Goal: Task Accomplishment & Management: Manage account settings

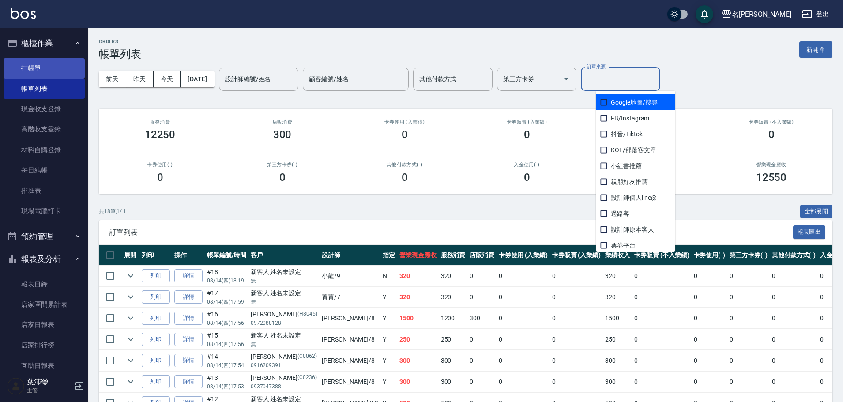
click at [44, 63] on link "打帳單" at bounding box center [44, 68] width 81 height 20
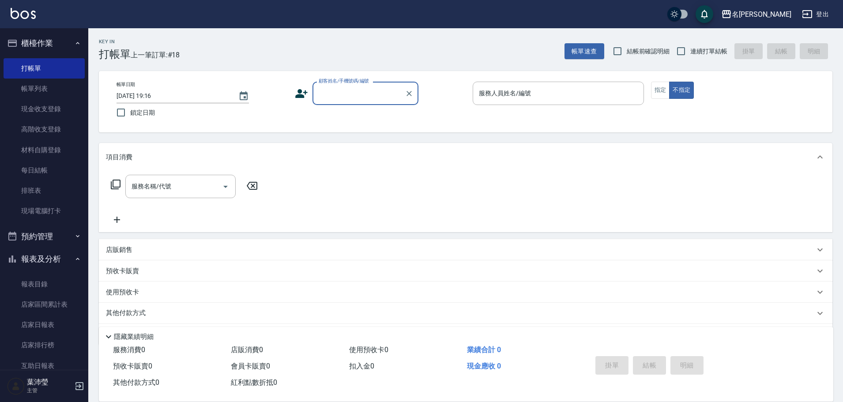
click at [355, 98] on input "顧客姓名/手機號碼/編號" at bounding box center [358, 93] width 85 height 15
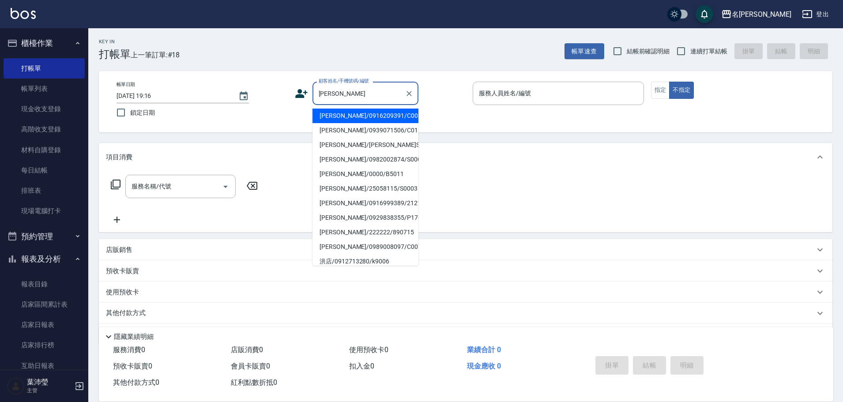
click at [360, 127] on li "洪金月/0939071506/C0183" at bounding box center [365, 130] width 106 height 15
type input "洪金月/0939071506/C0183"
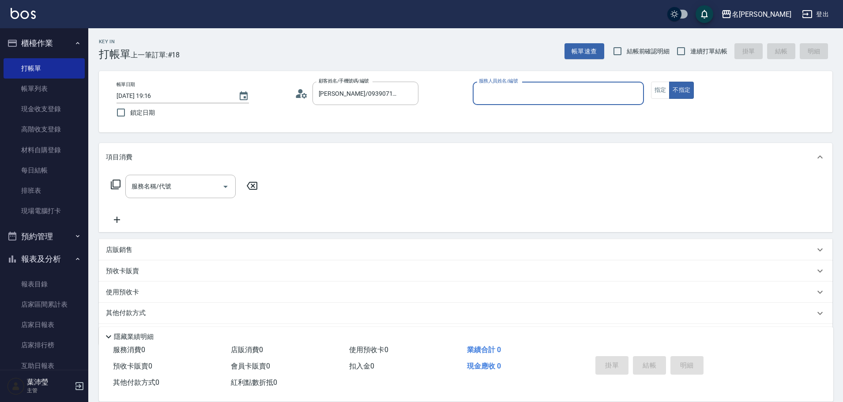
type input "敏卉-2"
click at [660, 93] on button "指定" at bounding box center [660, 90] width 19 height 17
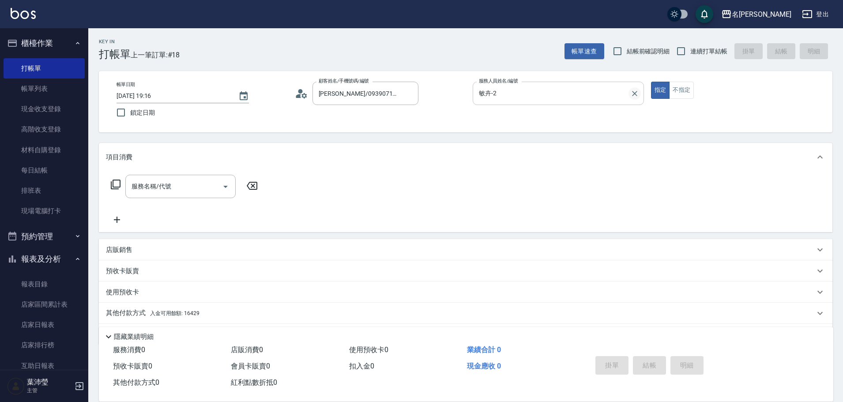
click at [633, 92] on icon "Clear" at bounding box center [634, 93] width 5 height 5
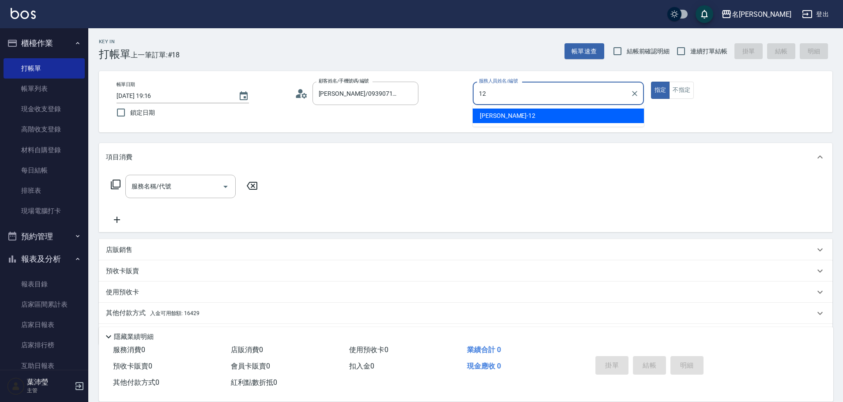
click at [585, 122] on div "Jenny -12" at bounding box center [558, 116] width 171 height 15
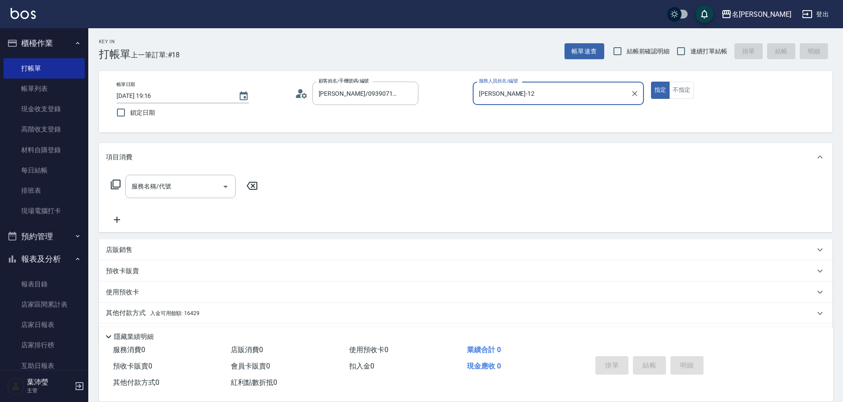
type input "Jenny-12"
click at [114, 190] on div "服務名稱/代號 服務名稱/代號" at bounding box center [184, 186] width 157 height 23
click at [116, 178] on div "服務名稱/代號 服務名稱/代號" at bounding box center [184, 186] width 157 height 23
click at [114, 187] on icon at bounding box center [116, 185] width 10 height 10
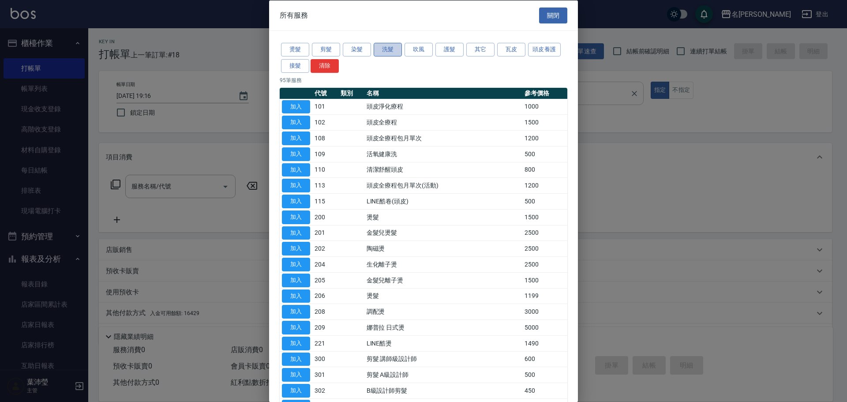
click at [398, 49] on button "洗髮" at bounding box center [388, 50] width 28 height 14
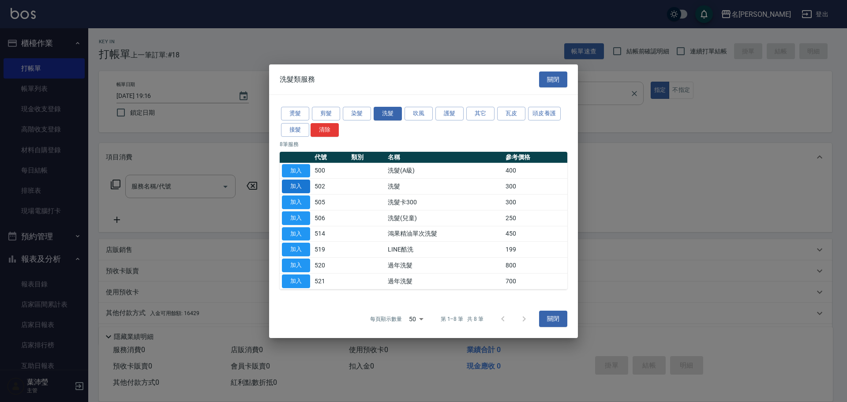
click at [302, 189] on button "加入" at bounding box center [296, 187] width 28 height 14
type input "洗髮(502)"
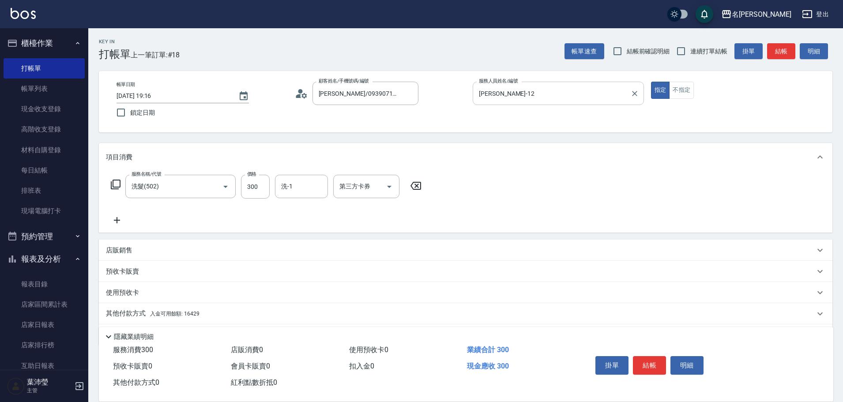
drag, startPoint x: 225, startPoint y: 313, endPoint x: 250, endPoint y: 317, distance: 25.0
click at [224, 315] on div "其他付款方式 入金可用餘額: 16429" at bounding box center [460, 314] width 709 height 10
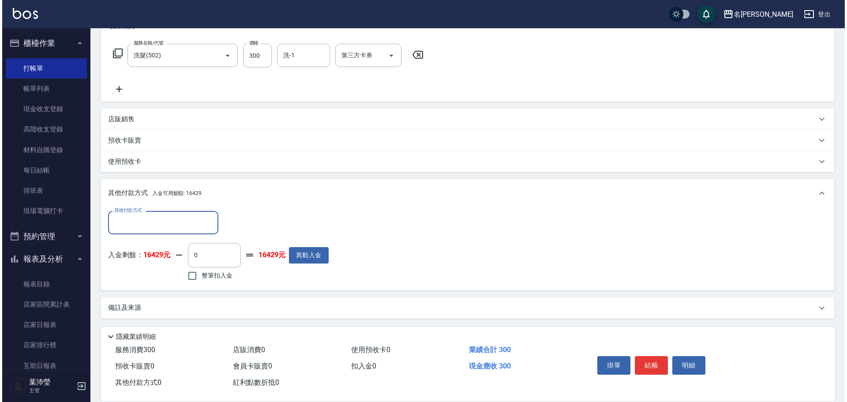
scroll to position [132, 0]
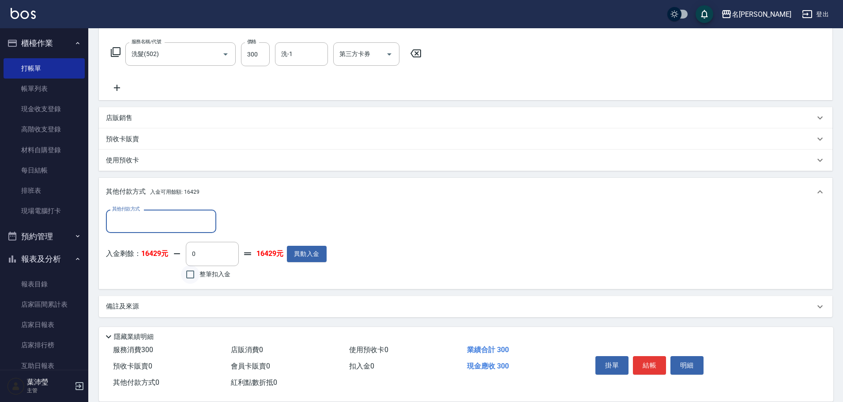
click at [192, 277] on input "整筆扣入金" at bounding box center [190, 274] width 19 height 19
checkbox input "true"
type input "300"
click at [690, 358] on button "明細" at bounding box center [686, 365] width 33 height 19
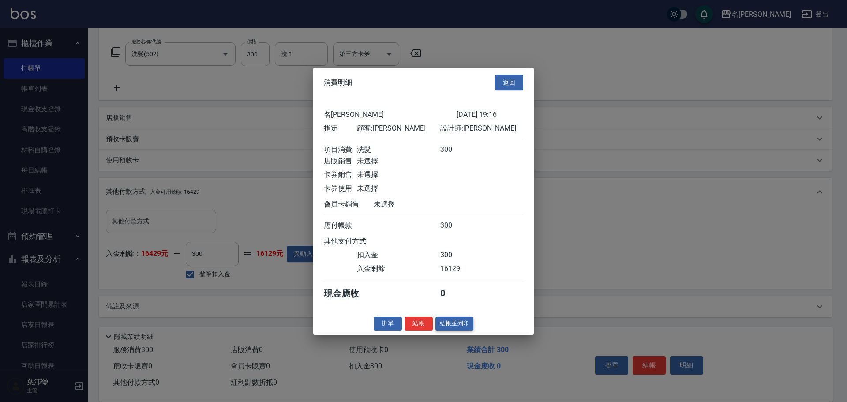
click at [457, 330] on button "結帳並列印" at bounding box center [454, 324] width 38 height 14
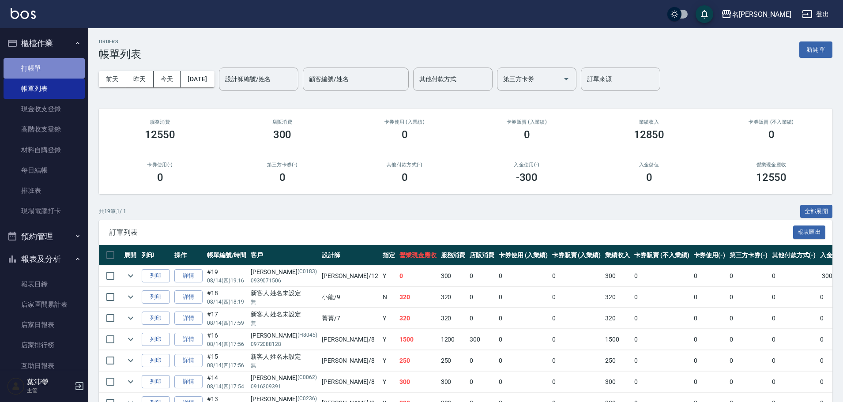
click at [55, 68] on link "打帳單" at bounding box center [44, 68] width 81 height 20
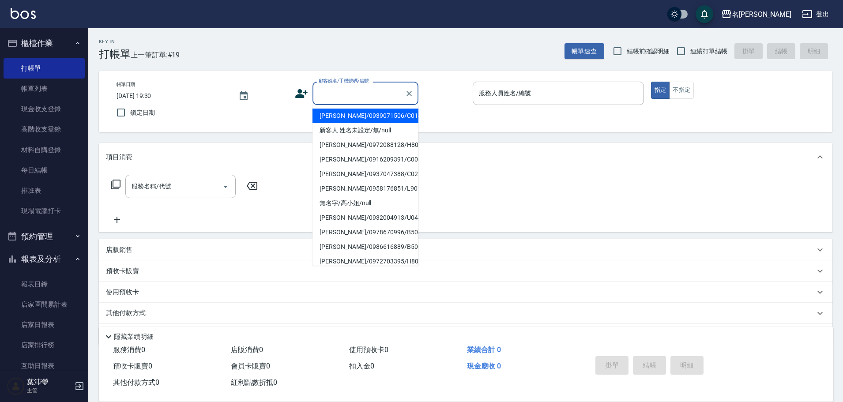
click at [341, 96] on input "顧客姓名/手機號碼/編號" at bounding box center [358, 93] width 85 height 15
click at [379, 131] on li "新客人 姓名未設定/無/null" at bounding box center [365, 130] width 106 height 15
type input "新客人 姓名未設定/無/null"
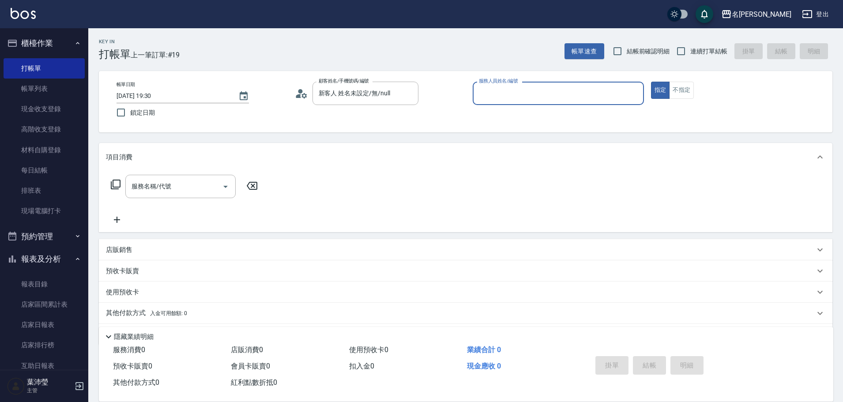
click at [586, 91] on input "服務人員姓名/編號" at bounding box center [558, 93] width 163 height 15
click at [566, 119] on div "菁菁 -7" at bounding box center [558, 116] width 171 height 15
type input "菁菁-7"
click at [685, 91] on button "不指定" at bounding box center [681, 90] width 25 height 17
click at [115, 184] on icon at bounding box center [115, 184] width 11 height 11
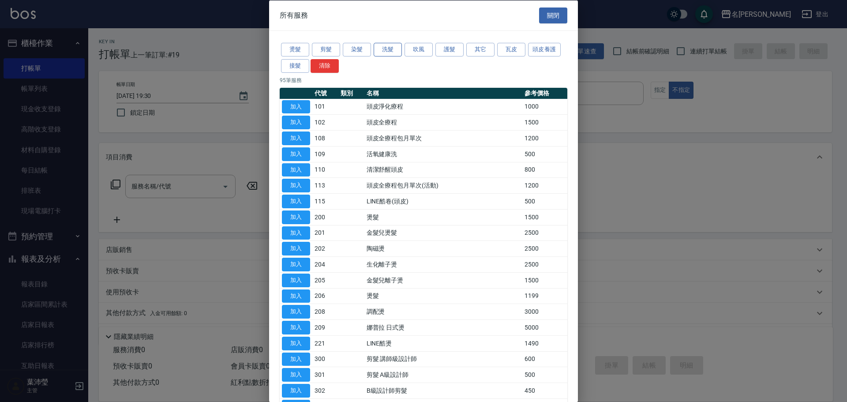
click at [383, 50] on button "洗髮" at bounding box center [388, 50] width 28 height 14
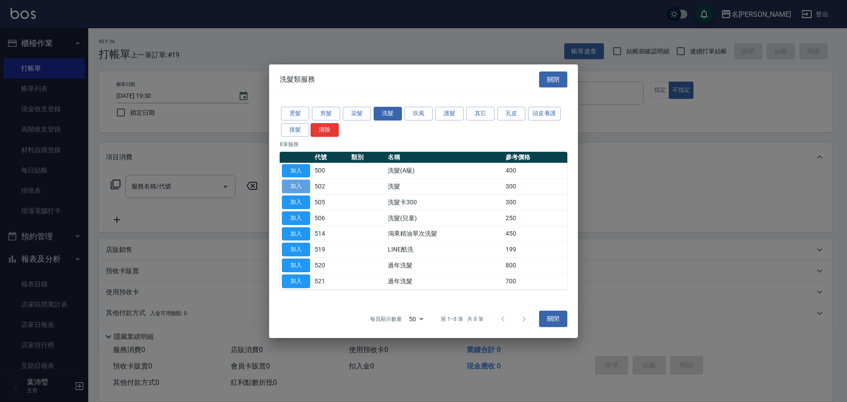
click at [299, 185] on button "加入" at bounding box center [296, 187] width 28 height 14
type input "洗髮(502)"
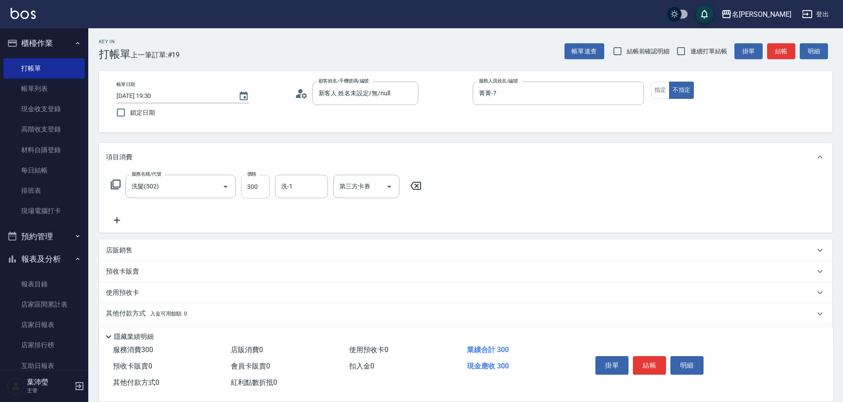
click at [265, 184] on input "300" at bounding box center [255, 187] width 29 height 24
type input "600"
click at [650, 360] on button "結帳" at bounding box center [649, 365] width 33 height 19
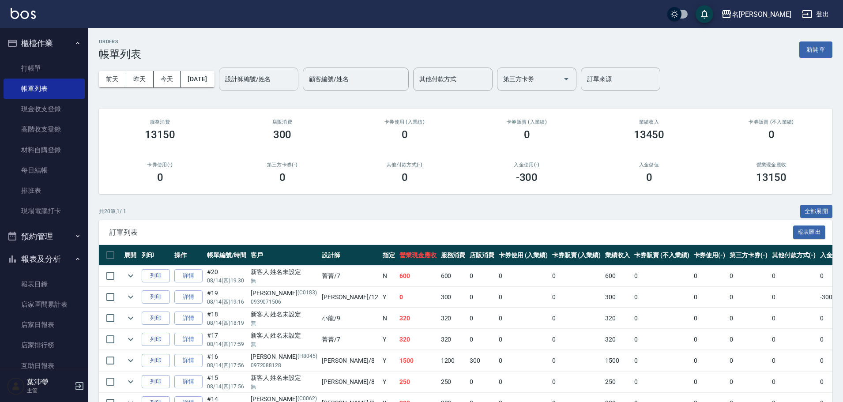
click at [262, 80] on input "設計師編號/姓名" at bounding box center [258, 78] width 71 height 15
click at [259, 97] on div "Jenny -12" at bounding box center [273, 101] width 79 height 15
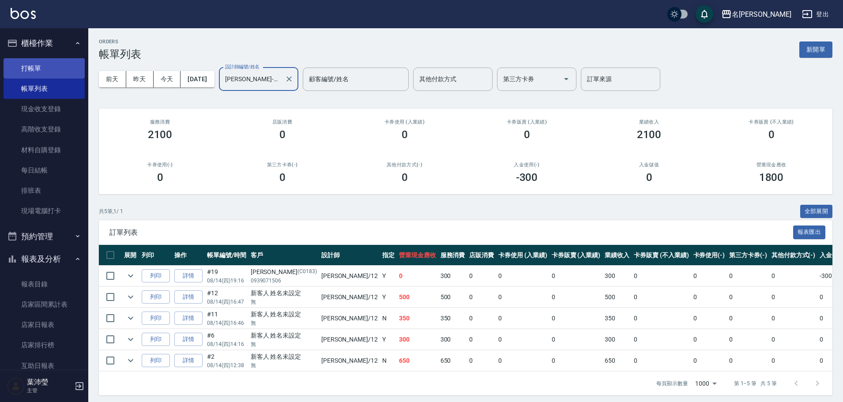
type input "Jenny-12"
click at [53, 68] on link "打帳單" at bounding box center [44, 68] width 81 height 20
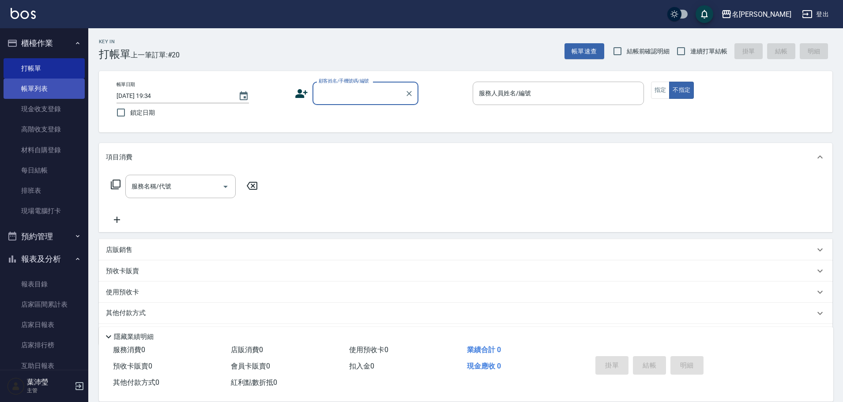
click at [39, 98] on link "帳單列表" at bounding box center [44, 89] width 81 height 20
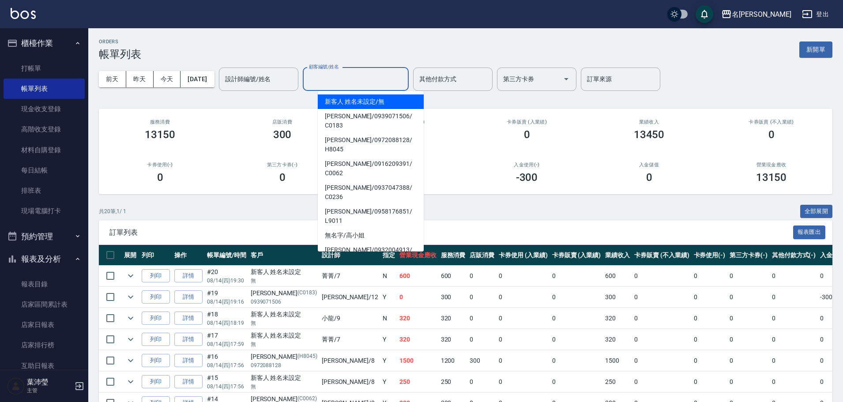
click at [371, 84] on input "顧客編號/姓名" at bounding box center [356, 78] width 98 height 15
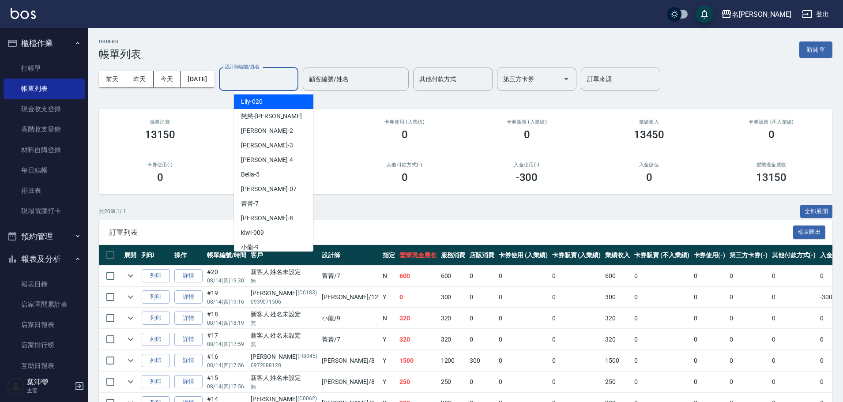
click at [247, 80] on input "設計師編號/姓名" at bounding box center [258, 78] width 71 height 15
click at [262, 206] on div "菁菁 -7" at bounding box center [273, 203] width 79 height 15
type input "菁菁-7"
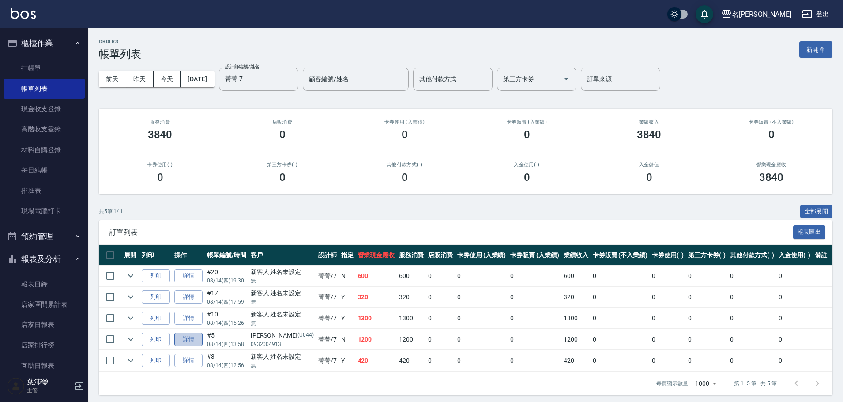
click at [183, 342] on link "詳情" at bounding box center [188, 340] width 28 height 14
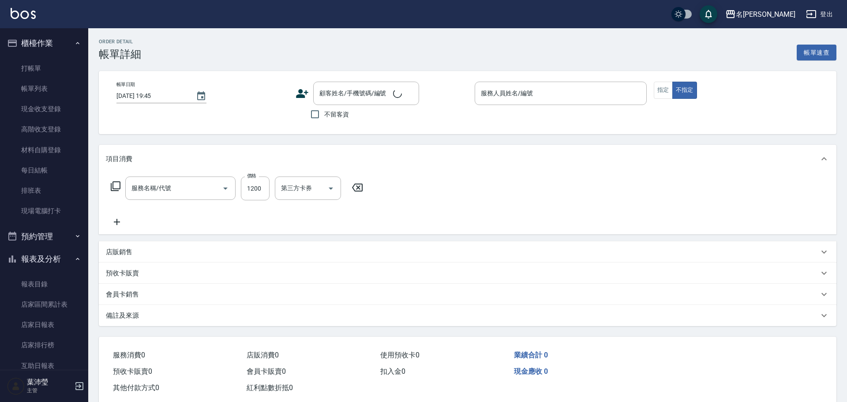
type input "2025/08/14 13:58"
type input "菁菁-7"
type input "補染髮UP(404)"
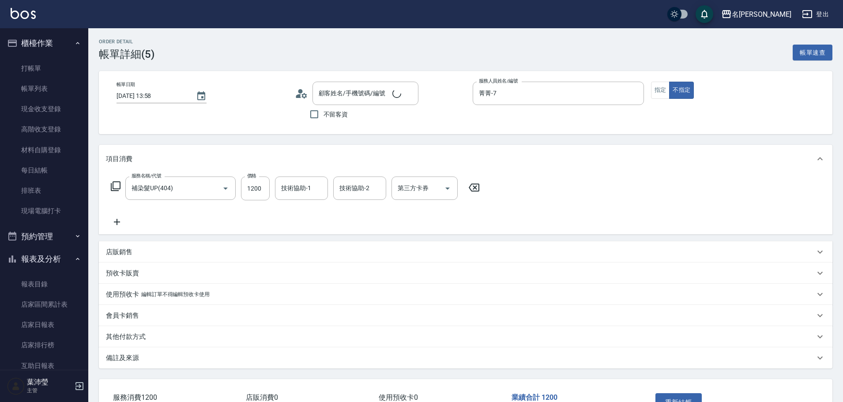
type input "賴昕岑/0932004913/U044"
click at [658, 90] on button "指定" at bounding box center [660, 90] width 19 height 17
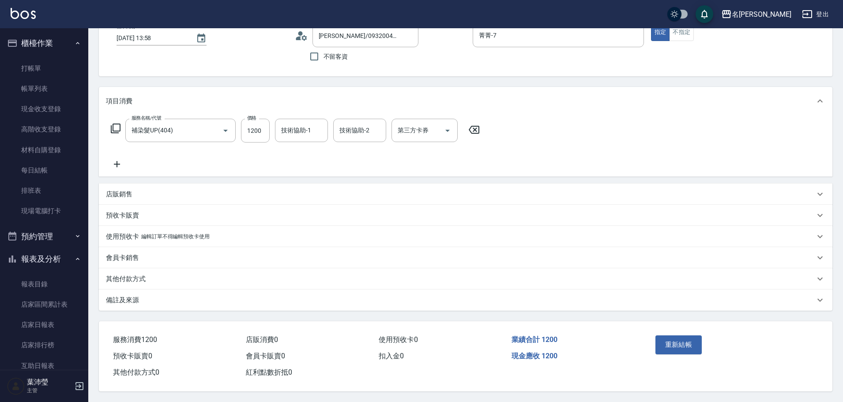
scroll to position [62, 0]
click at [673, 335] on button "重新結帳" at bounding box center [678, 344] width 47 height 19
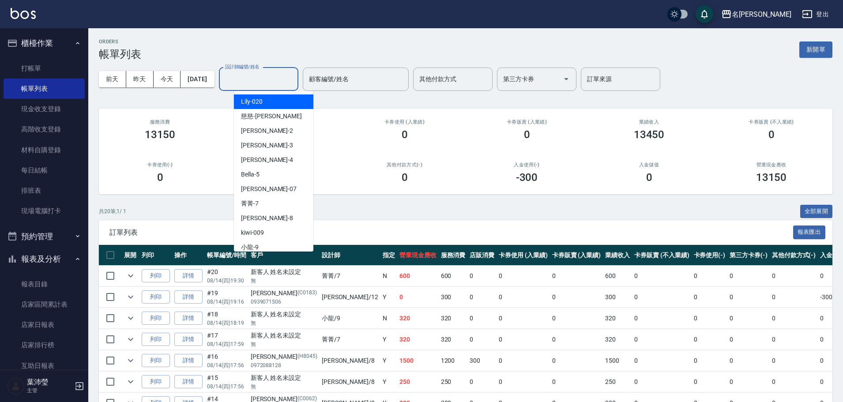
click at [278, 81] on input "設計師編號/姓名" at bounding box center [258, 78] width 71 height 15
click at [276, 205] on div "菁菁 -7" at bounding box center [273, 203] width 79 height 15
type input "菁菁-7"
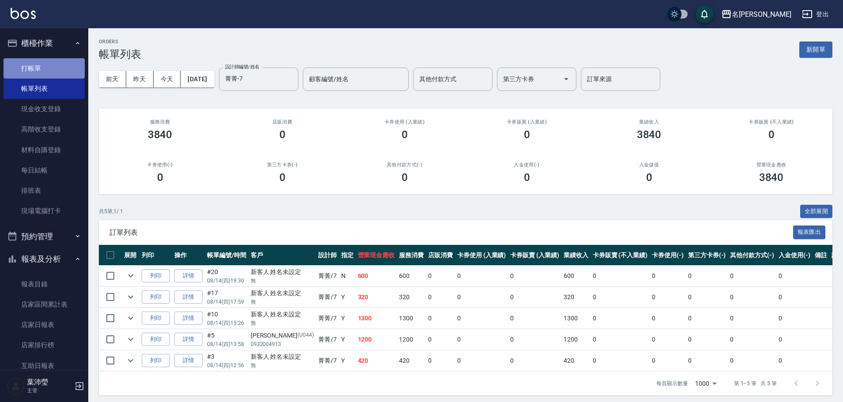
click at [55, 73] on link "打帳單" at bounding box center [44, 68] width 81 height 20
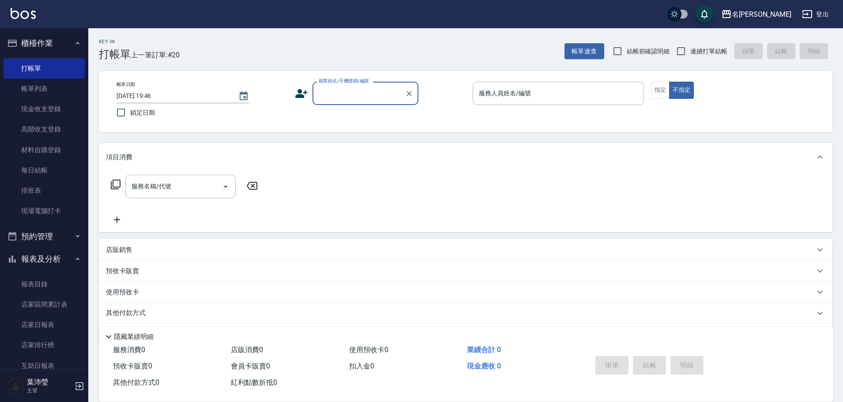
click at [354, 102] on div "顧客姓名/手機號碼/編號" at bounding box center [365, 93] width 106 height 23
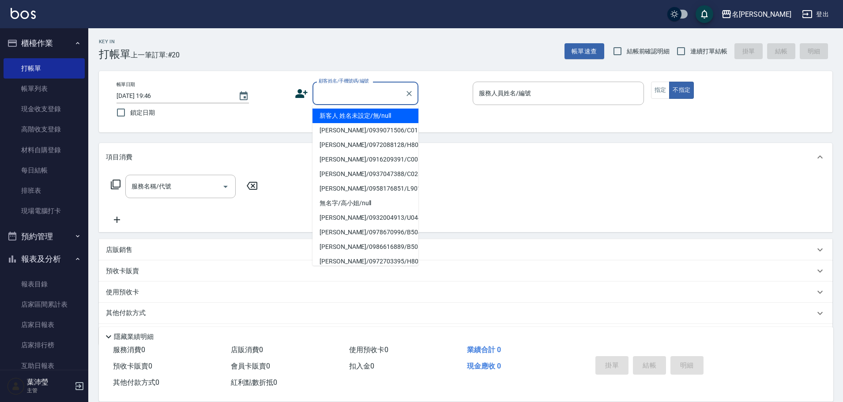
click at [365, 116] on li "新客人 姓名未設定/無/null" at bounding box center [365, 116] width 106 height 15
type input "新客人 姓名未設定/無/null"
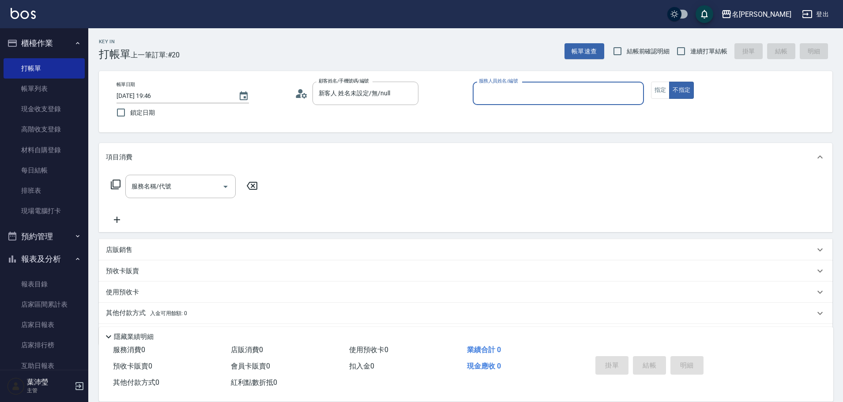
click at [480, 94] on input "服務人員姓名/編號" at bounding box center [558, 93] width 163 height 15
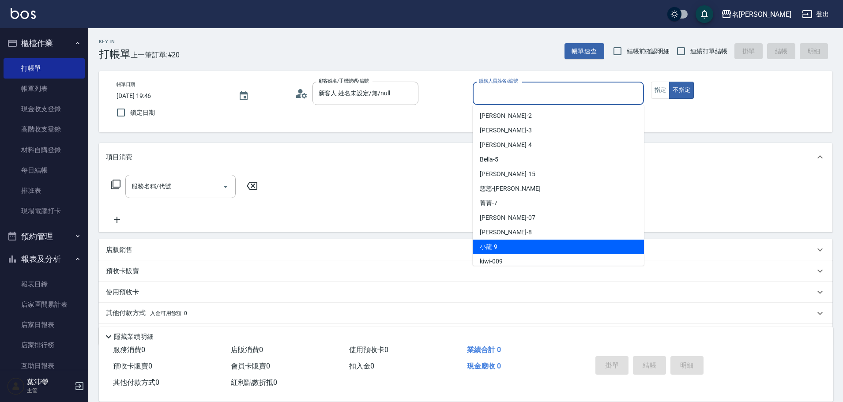
click at [494, 242] on span "小龍 -9" at bounding box center [489, 246] width 18 height 9
type input "小龍-9"
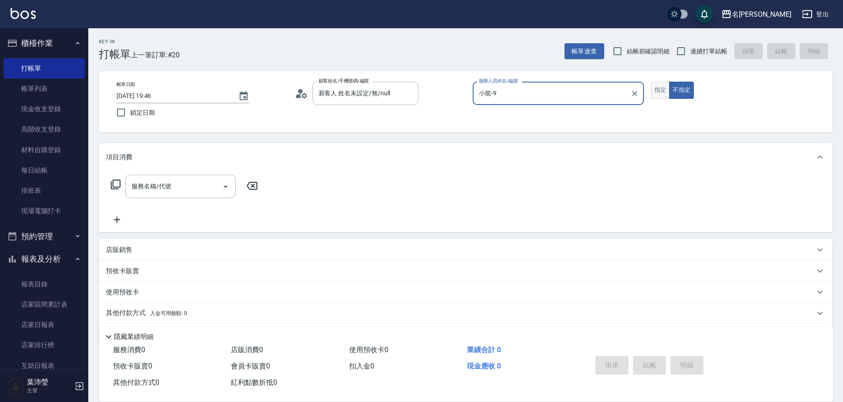
click at [661, 96] on button "指定" at bounding box center [660, 90] width 19 height 17
click at [113, 185] on icon at bounding box center [116, 185] width 10 height 10
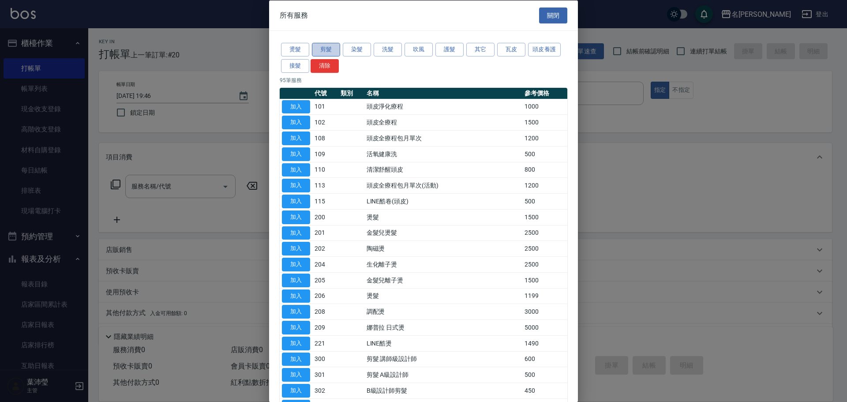
click at [331, 47] on button "剪髮" at bounding box center [326, 50] width 28 height 14
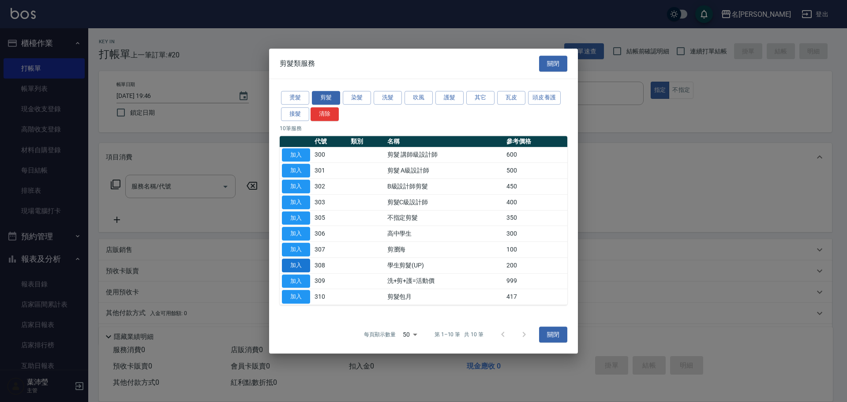
click at [293, 263] on button "加入" at bounding box center [296, 266] width 28 height 14
type input "學生剪髮(UP)(308)"
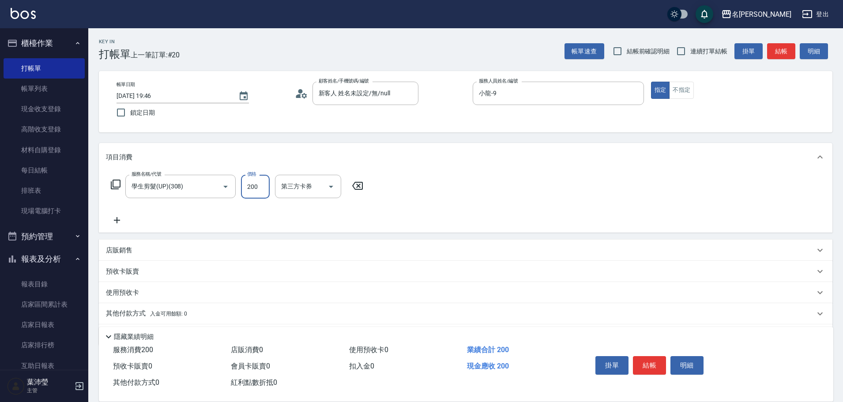
click at [253, 185] on input "200" at bounding box center [255, 187] width 29 height 24
type input "150"
click at [410, 273] on div "預收卡販賣" at bounding box center [460, 271] width 709 height 9
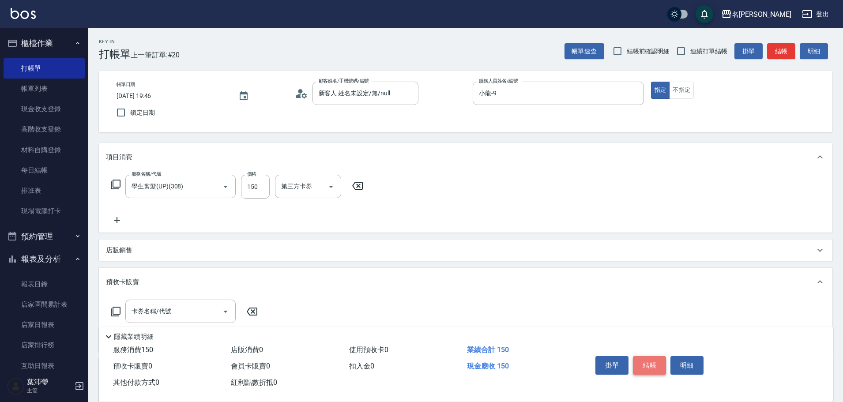
click at [651, 364] on button "結帳" at bounding box center [649, 365] width 33 height 19
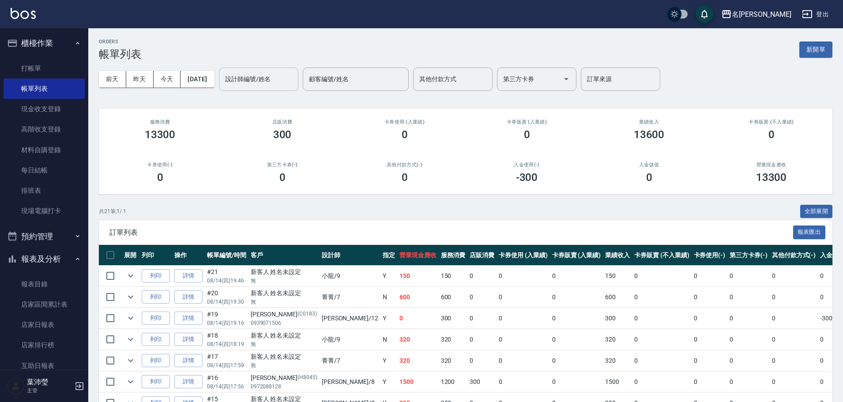
click at [263, 81] on input "設計師編號/姓名" at bounding box center [258, 78] width 71 height 15
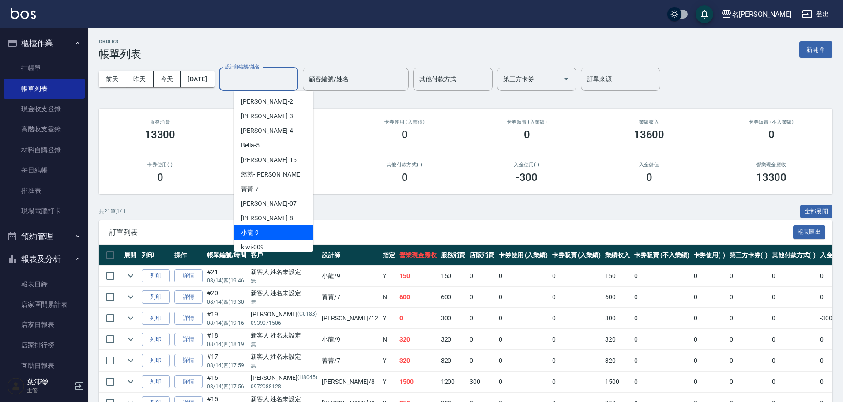
click at [283, 226] on div "小龍 -9" at bounding box center [273, 232] width 79 height 15
type input "小龍-9"
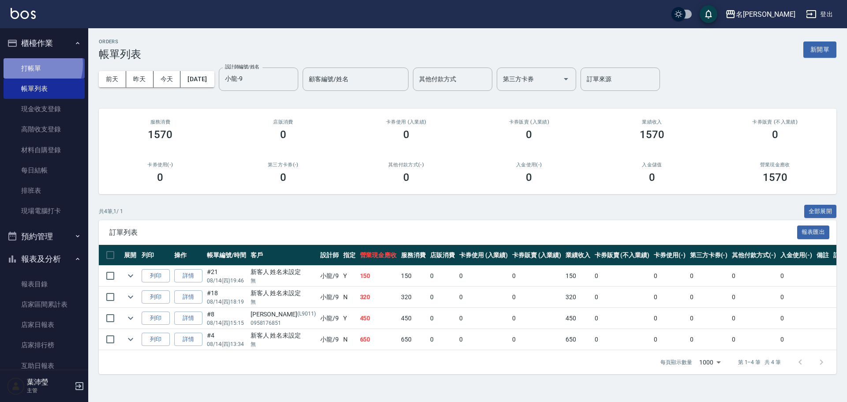
click at [32, 64] on link "打帳單" at bounding box center [44, 68] width 81 height 20
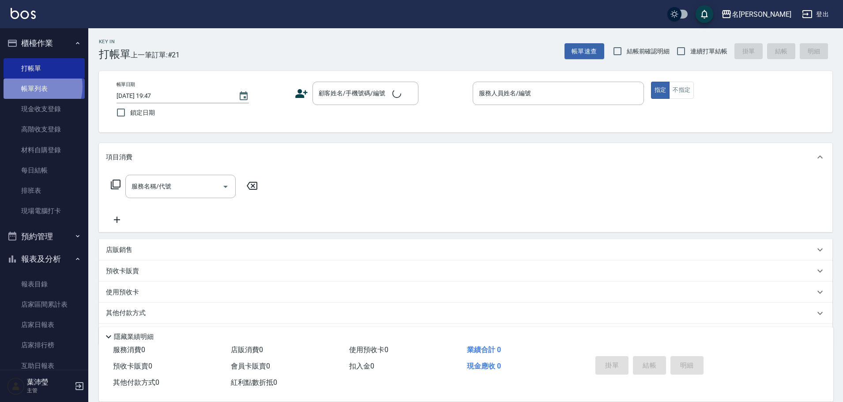
click at [35, 87] on link "帳單列表" at bounding box center [44, 89] width 81 height 20
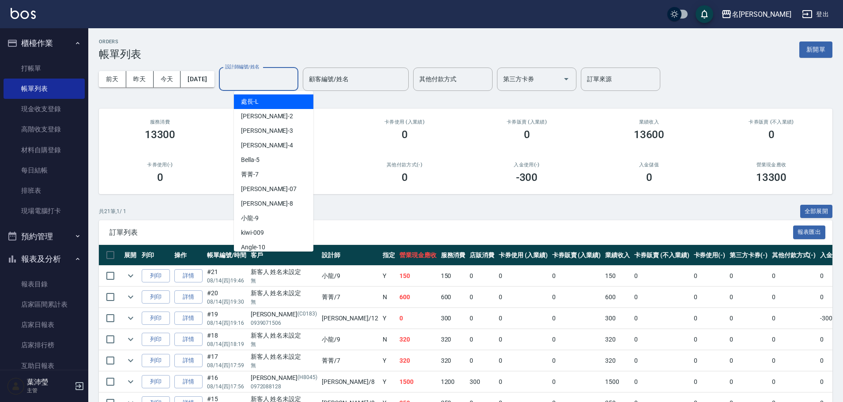
click at [257, 86] on input "設計師編號/姓名" at bounding box center [258, 78] width 71 height 15
click at [270, 245] on div "Angle -10" at bounding box center [273, 247] width 79 height 15
type input "Angle-10"
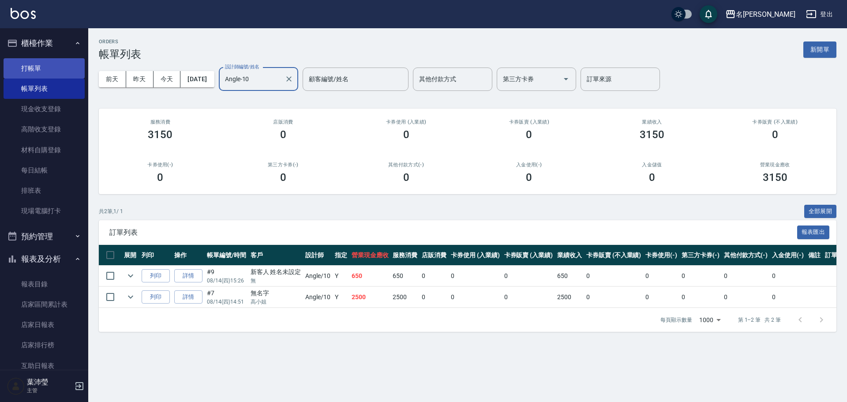
click at [42, 65] on link "打帳單" at bounding box center [44, 68] width 81 height 20
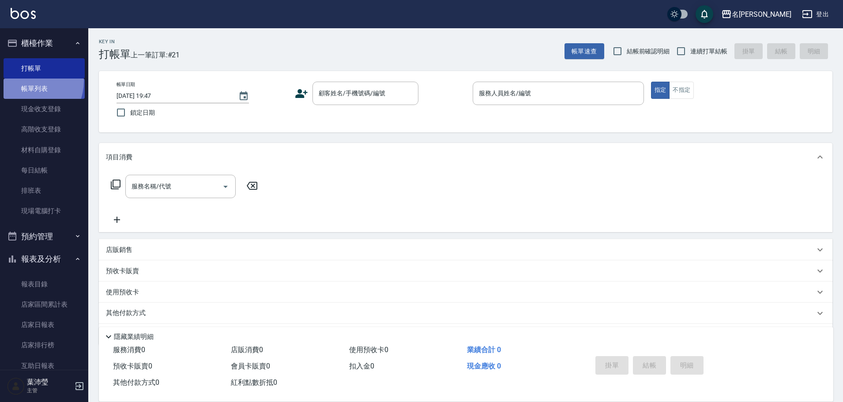
click at [25, 81] on link "帳單列表" at bounding box center [44, 89] width 81 height 20
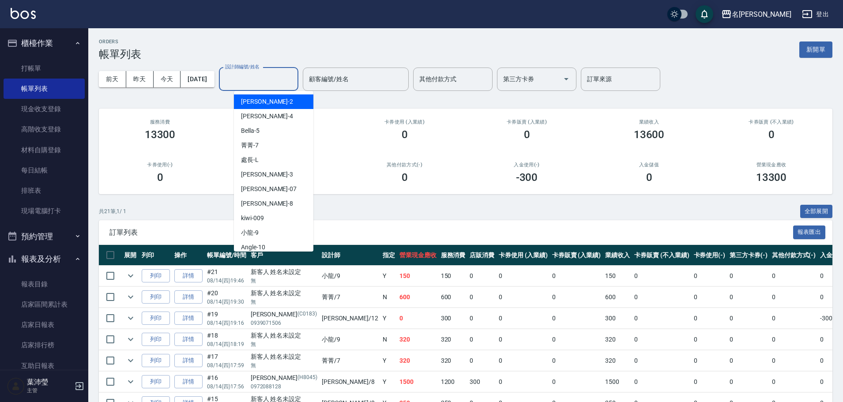
click at [242, 83] on input "設計師編號/姓名" at bounding box center [258, 78] width 71 height 15
click at [239, 202] on div "Emma -8" at bounding box center [273, 203] width 79 height 15
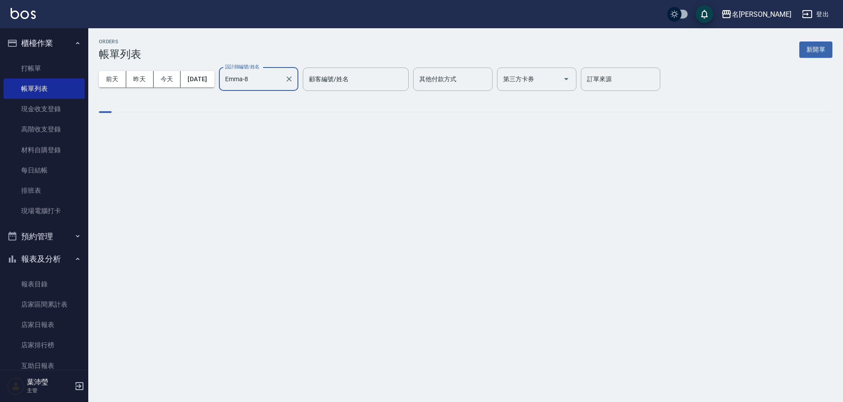
type input "Emma-8"
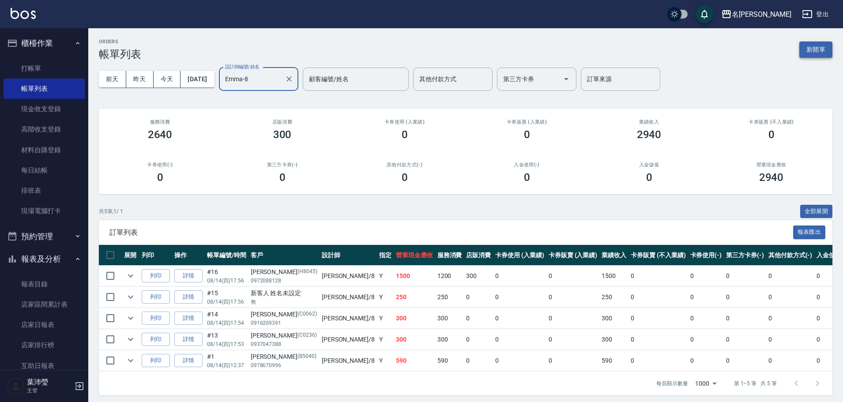
click at [816, 45] on button "新開單" at bounding box center [815, 49] width 33 height 16
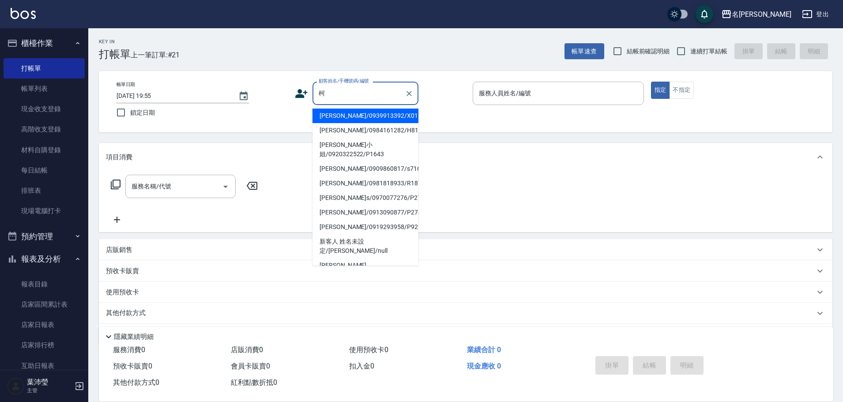
click at [354, 136] on li "柯卉玲/0984161282/H8159" at bounding box center [365, 130] width 106 height 15
type input "柯卉玲/0984161282/H8159"
type input "Emma-8"
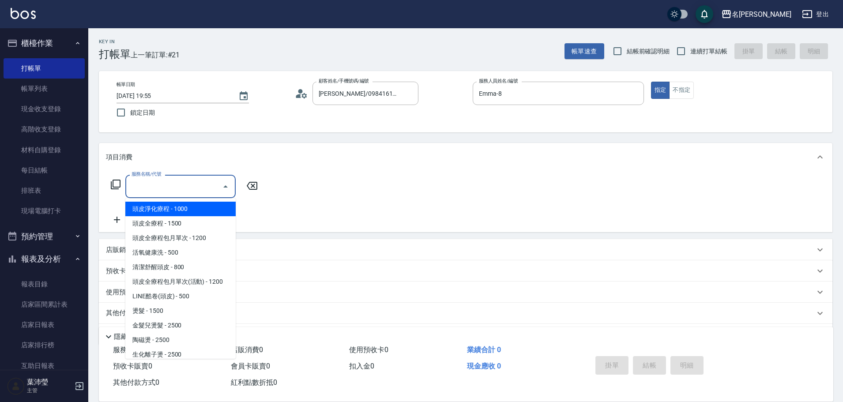
click at [175, 191] on input "服務名稱/代號" at bounding box center [173, 186] width 89 height 15
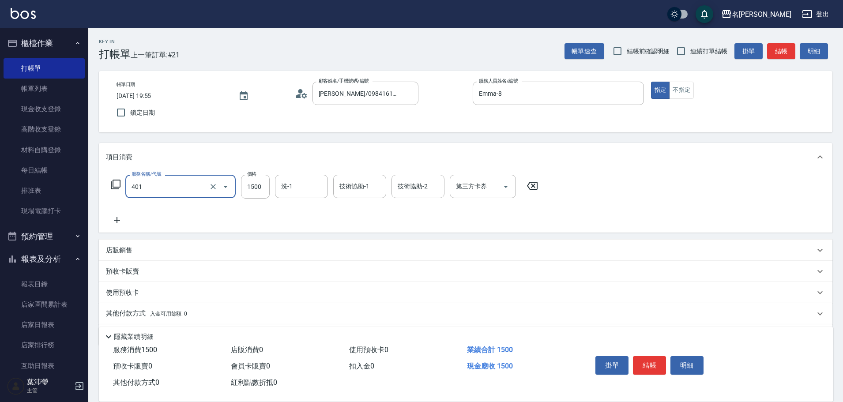
type input "染髮(401)"
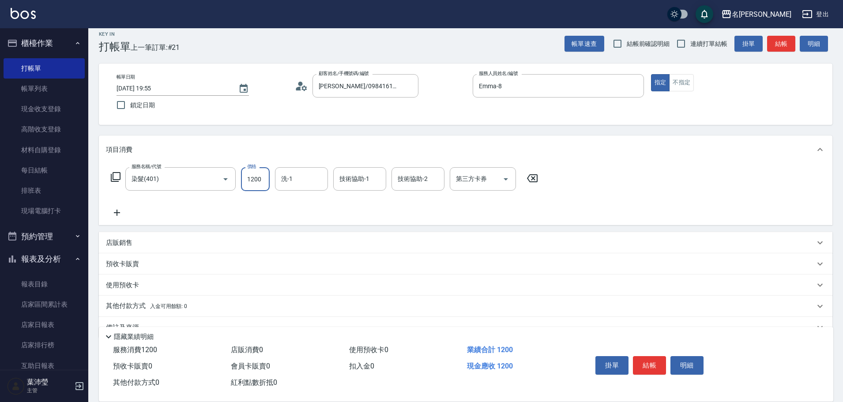
scroll to position [28, 0]
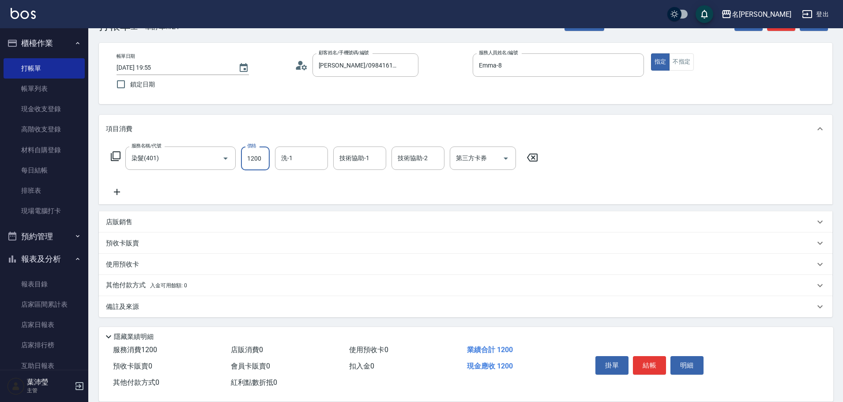
type input "1200"
click at [268, 218] on div "店販銷售" at bounding box center [460, 222] width 709 height 9
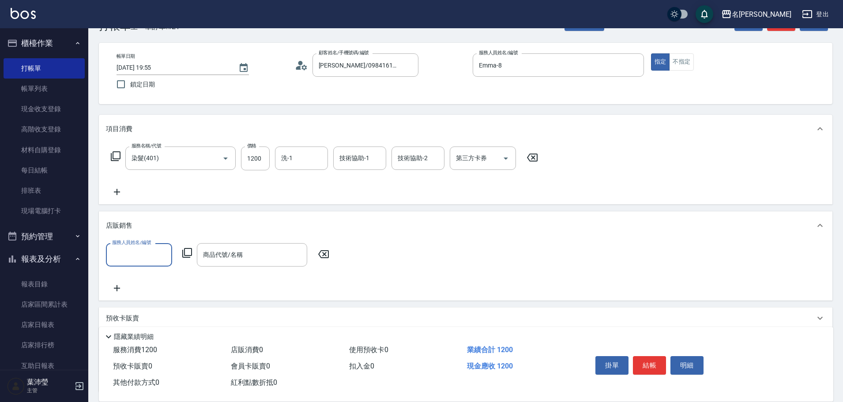
scroll to position [0, 0]
drag, startPoint x: 154, startPoint y: 256, endPoint x: 116, endPoint y: 258, distance: 38.0
click at [116, 258] on div "菁菁-7 服務人員姓名/編號" at bounding box center [139, 254] width 66 height 23
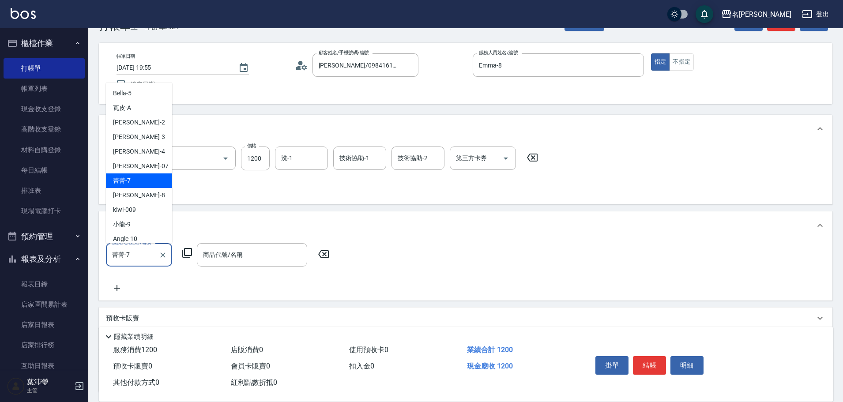
drag, startPoint x: 132, startPoint y: 259, endPoint x: 100, endPoint y: 264, distance: 32.2
click at [100, 264] on div "服務人員姓名/編號 菁菁-7 服務人員姓名/編號 商品代號/名稱 商品代號/名稱" at bounding box center [465, 270] width 733 height 61
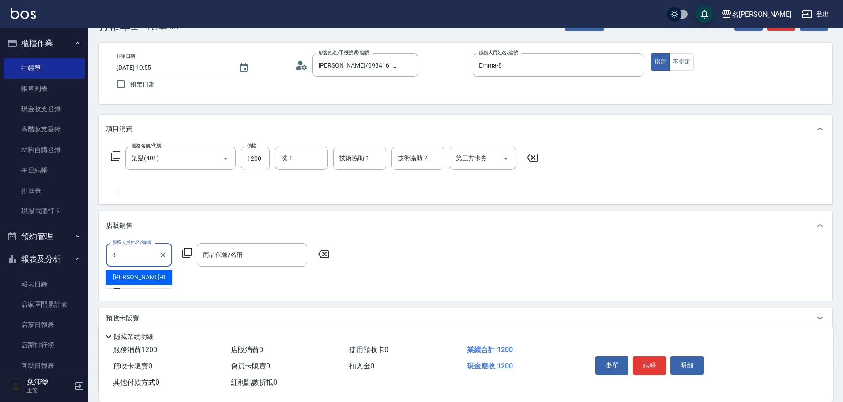
type input "Emma-8"
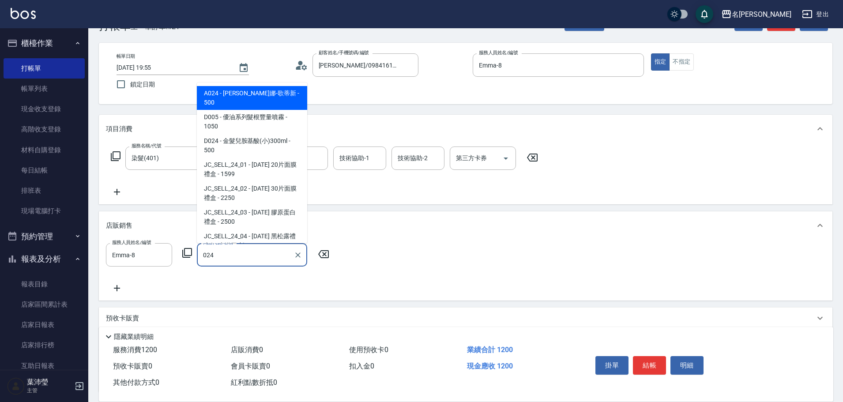
type input "威娜-歌蒂新"
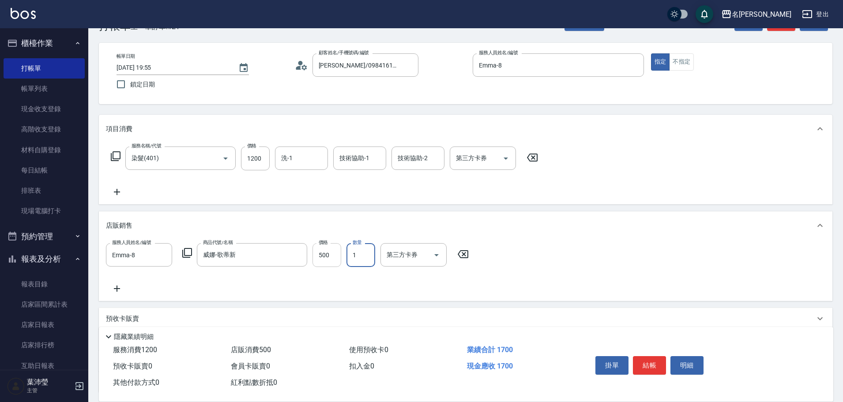
click at [326, 254] on input "500" at bounding box center [326, 255] width 29 height 24
type input "300"
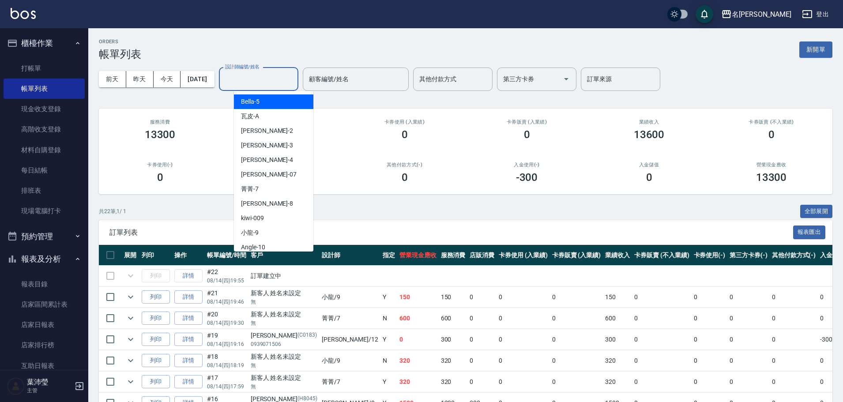
click at [256, 80] on input "設計師編號/姓名" at bounding box center [258, 78] width 71 height 15
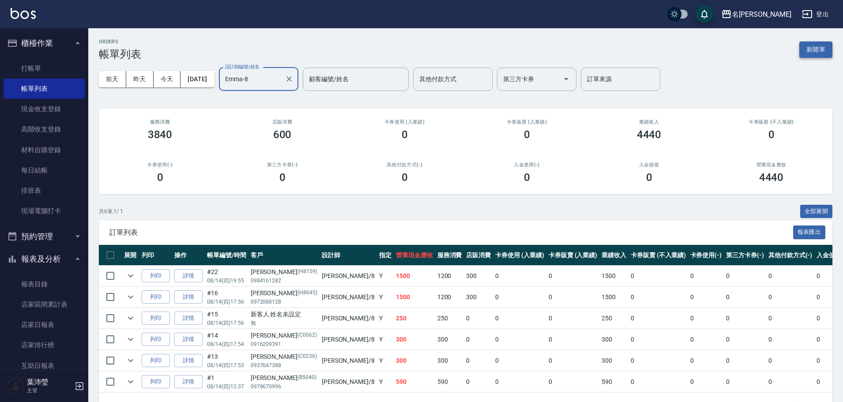
type input "Emma-8"
click at [822, 47] on button "新開單" at bounding box center [815, 49] width 33 height 16
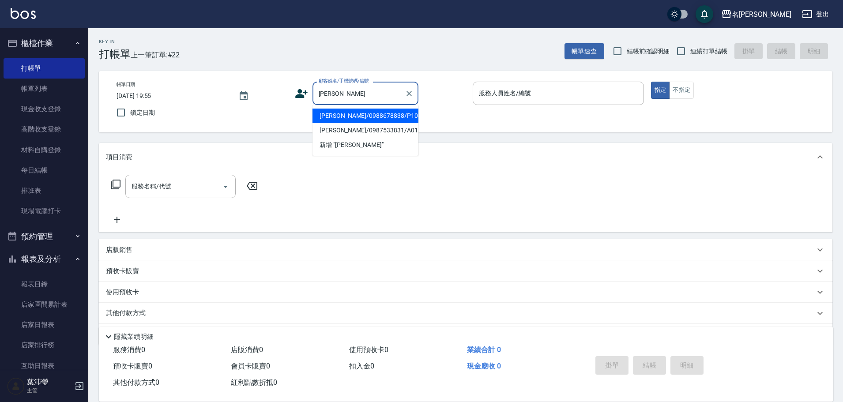
click at [351, 111] on li "王燕華/0988678838/P1085" at bounding box center [365, 116] width 106 height 15
type input "王燕華/0988678838/P1085"
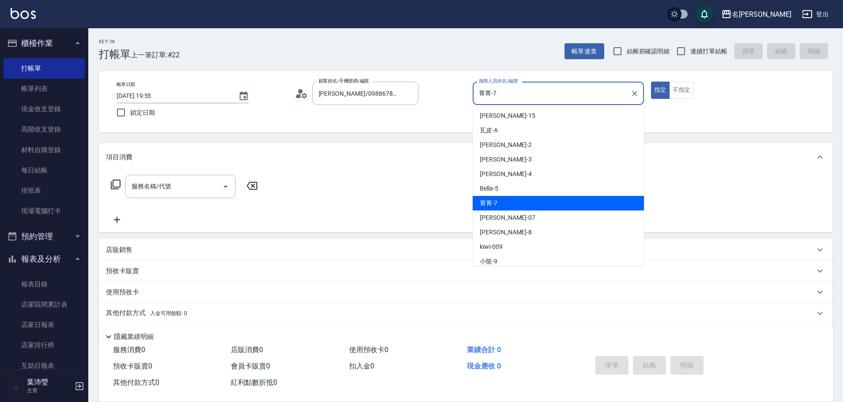
click at [499, 95] on input "菁菁-7" at bounding box center [552, 93] width 150 height 15
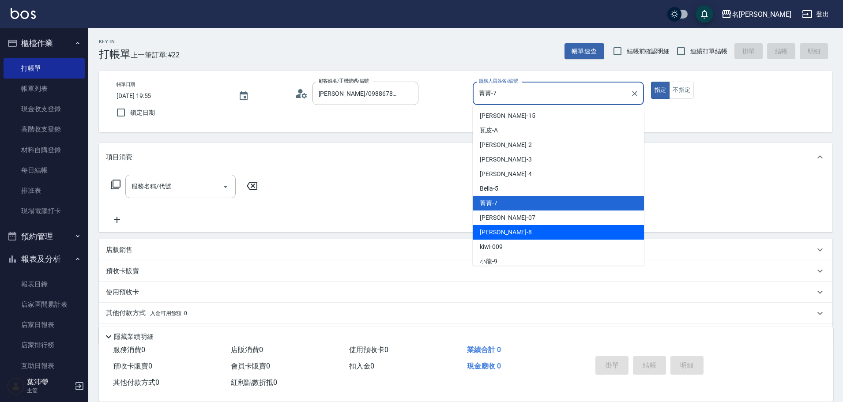
drag, startPoint x: 522, startPoint y: 233, endPoint x: 514, endPoint y: 226, distance: 10.6
click at [522, 233] on div "Emma -8" at bounding box center [558, 232] width 171 height 15
type input "Emma-8"
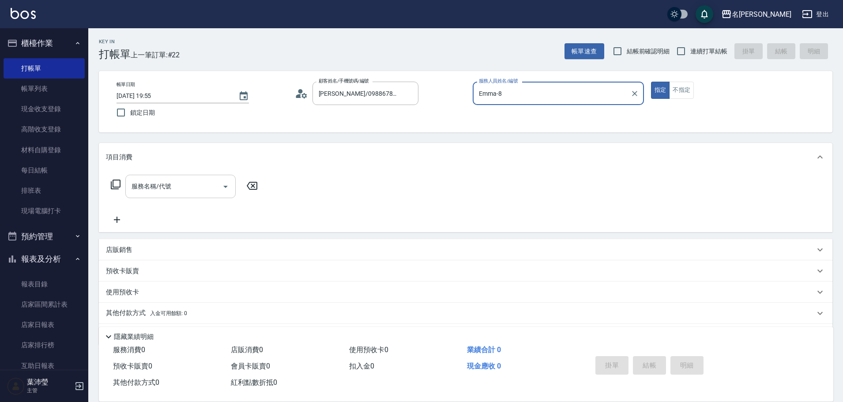
click at [143, 185] on input "服務名稱/代號" at bounding box center [173, 186] width 89 height 15
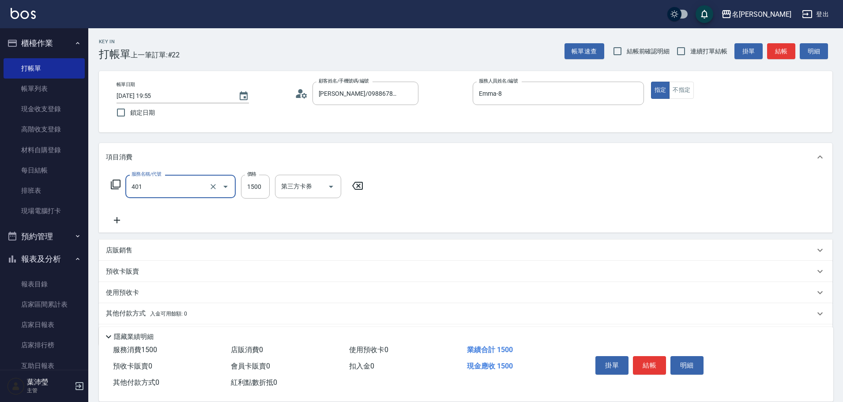
type input "染髮(401)"
type input "3500"
click at [122, 221] on icon at bounding box center [117, 220] width 22 height 11
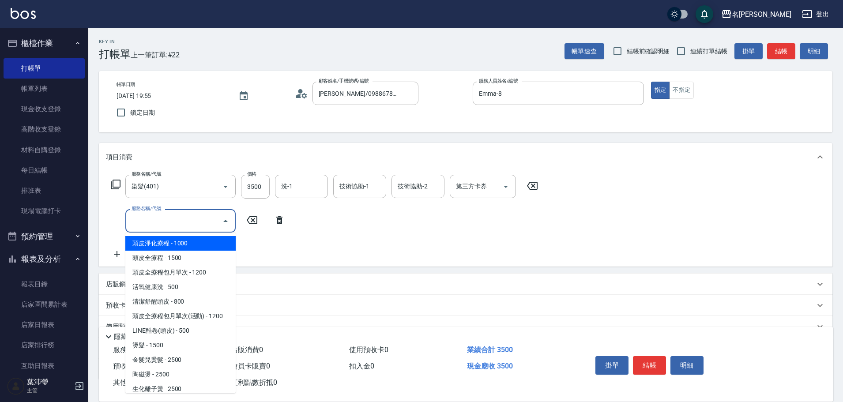
click at [172, 225] on input "服務名稱/代號" at bounding box center [173, 220] width 89 height 15
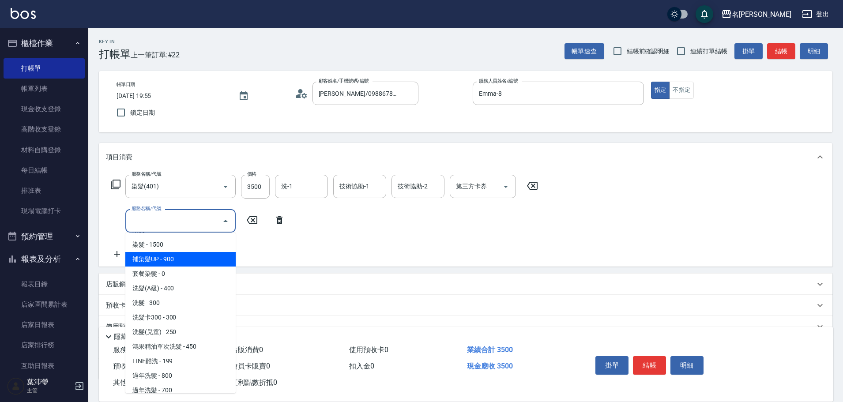
scroll to position [441, 0]
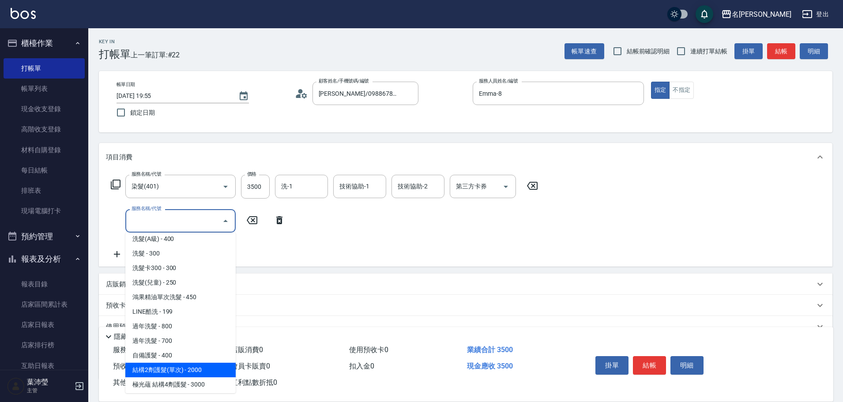
click at [170, 371] on span "結構2劑護髮(單次) - 2000" at bounding box center [180, 370] width 110 height 15
type input "結構2劑護髮(單次)(602)"
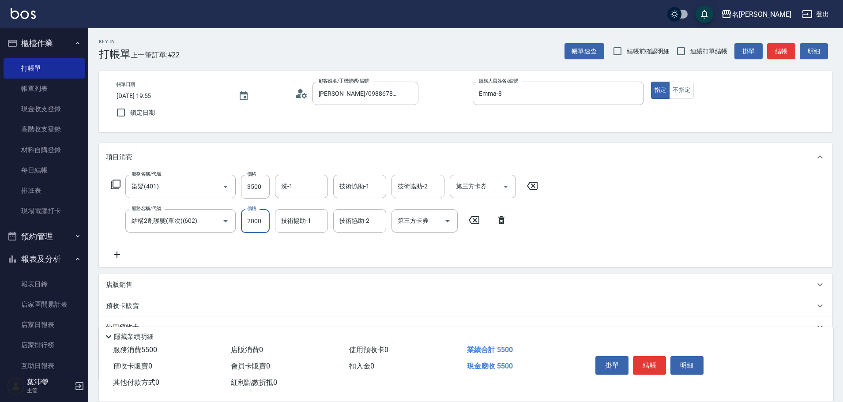
click at [261, 219] on input "2000" at bounding box center [255, 221] width 29 height 24
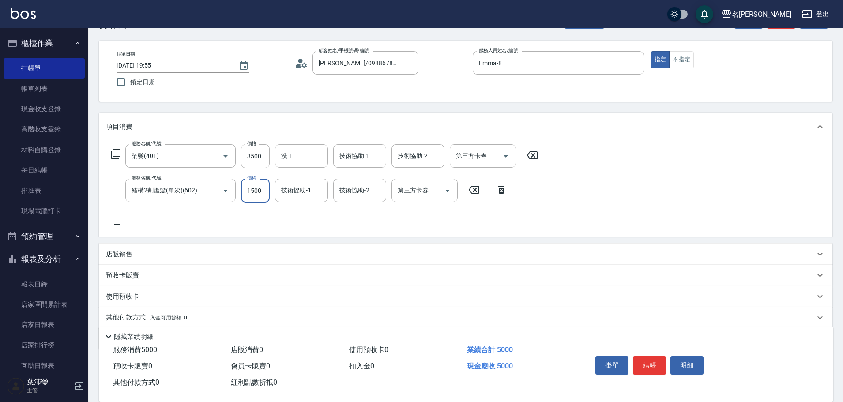
scroll to position [63, 0]
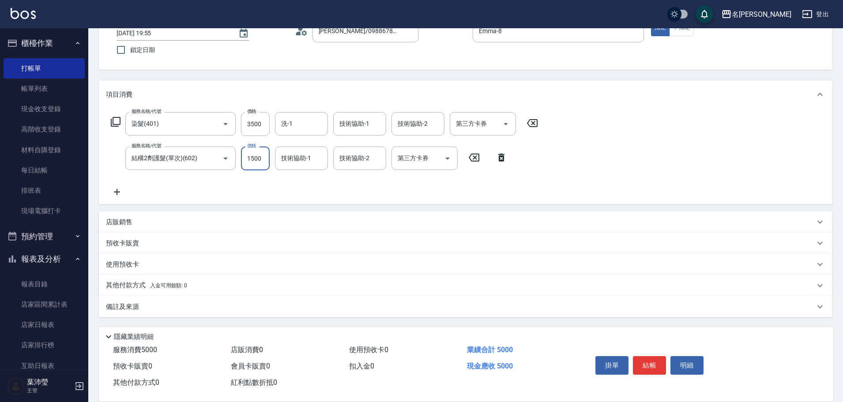
type input "1500"
click at [123, 225] on p "店販銷售" at bounding box center [119, 222] width 26 height 9
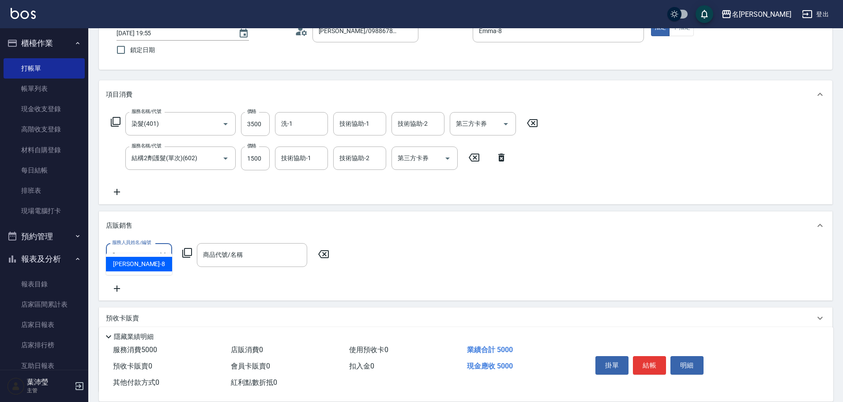
type input "Emma-8"
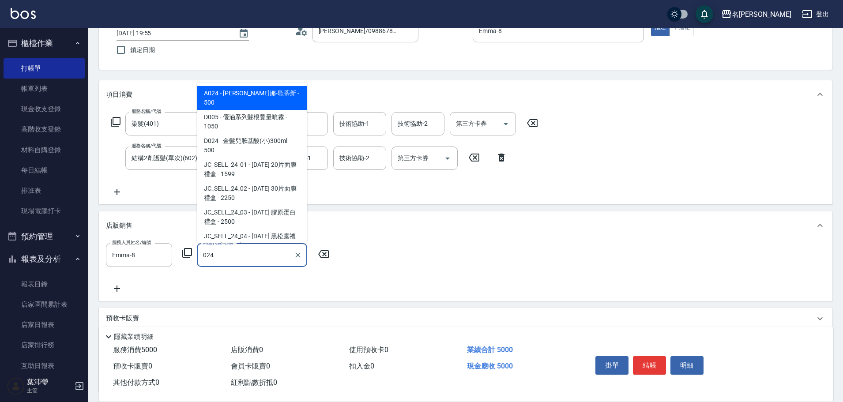
type input "威娜-歌蒂新"
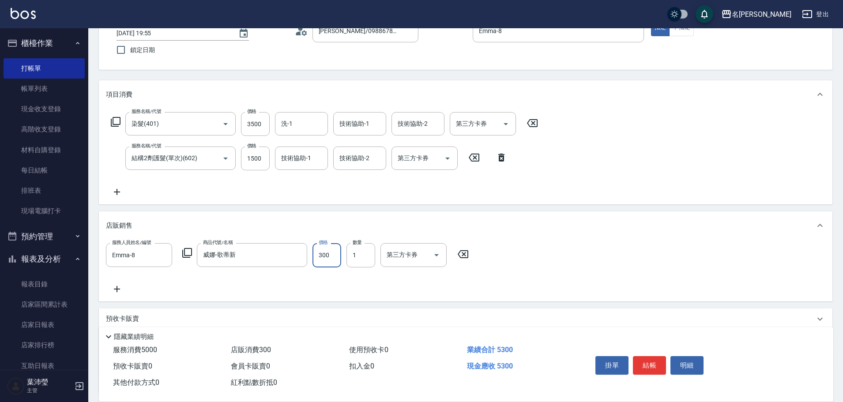
type input "300"
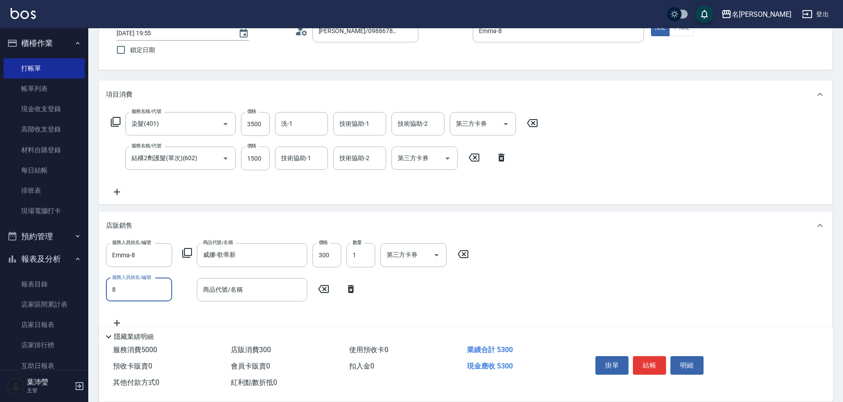
type input "Emma-8"
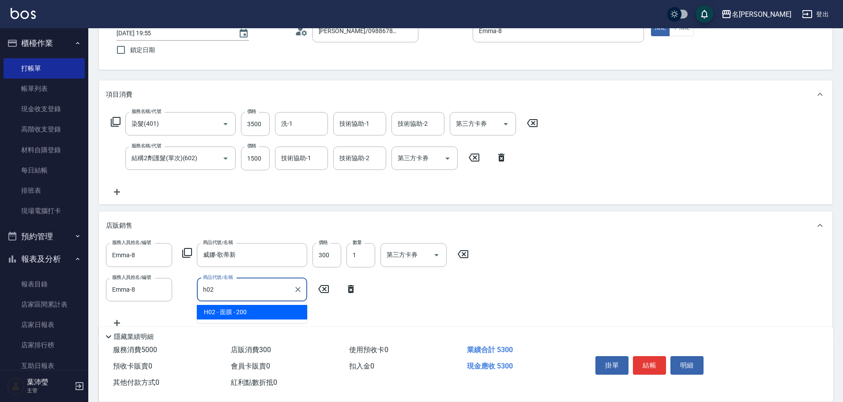
type input "面膜"
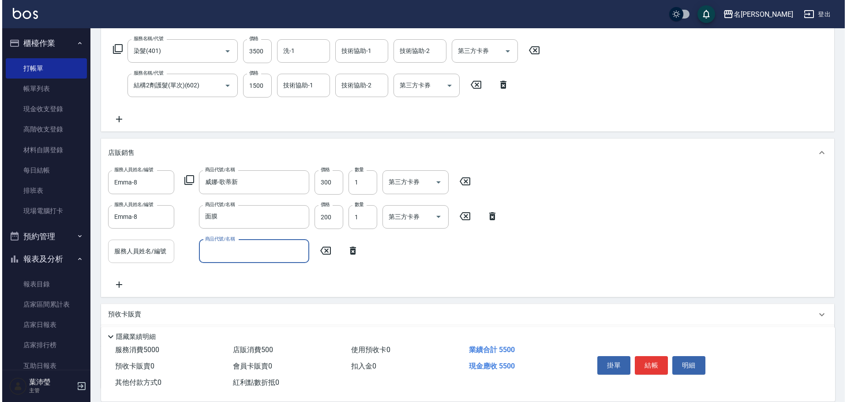
scroll to position [207, 0]
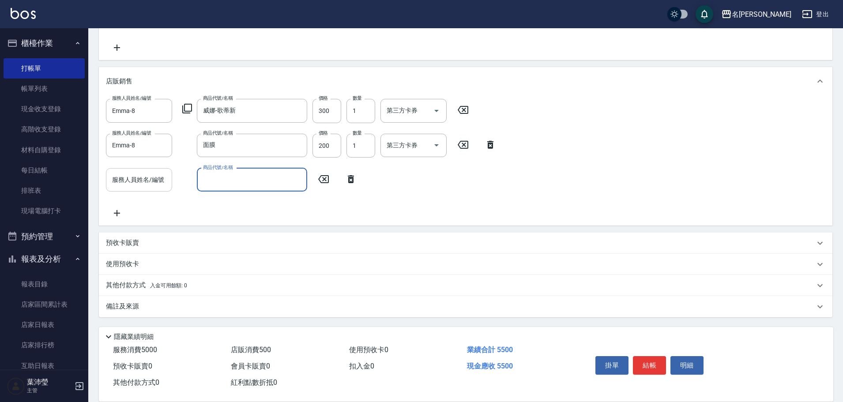
click at [146, 189] on div "服務人員姓名/編號" at bounding box center [139, 179] width 66 height 23
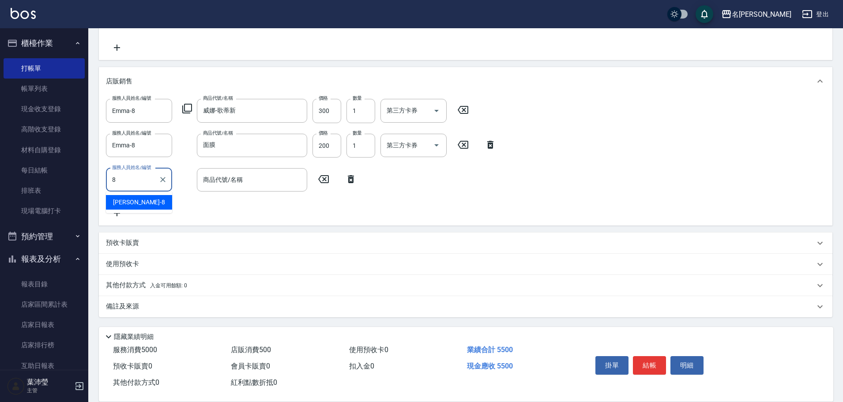
type input "Emma-8"
click at [190, 108] on icon at bounding box center [187, 108] width 11 height 11
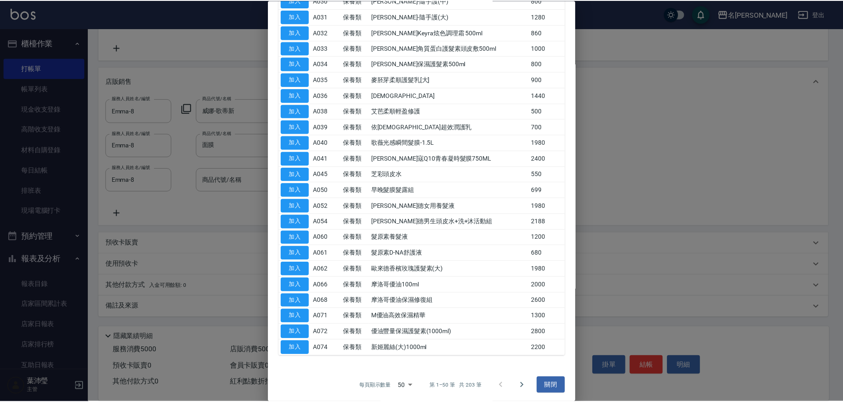
scroll to position [503, 0]
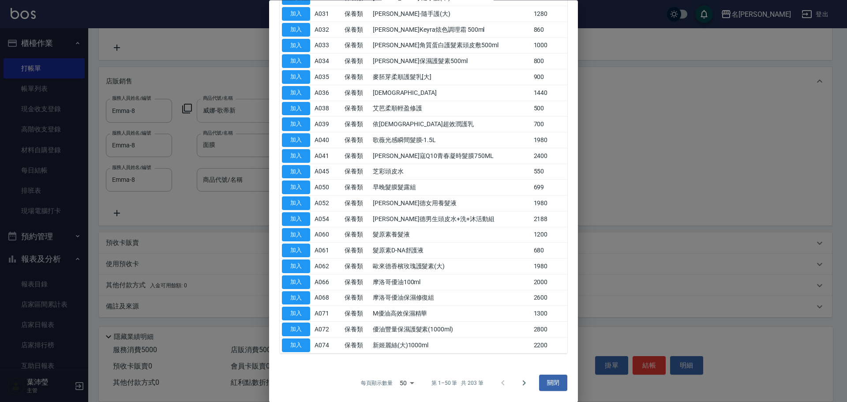
click at [292, 110] on button "加入" at bounding box center [296, 109] width 28 height 14
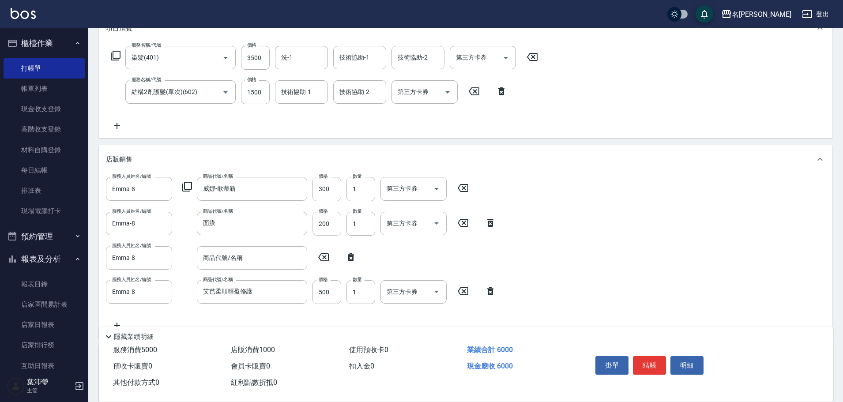
scroll to position [119, 0]
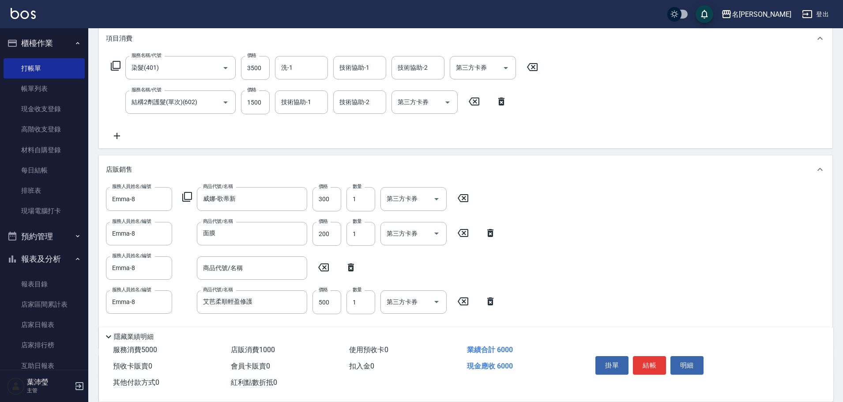
click at [348, 267] on icon at bounding box center [351, 267] width 6 height 8
type input "艾芭柔順輕盈修護"
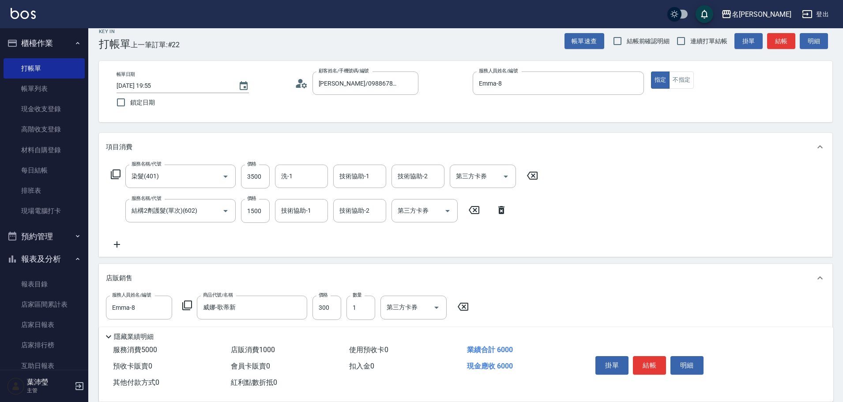
scroll to position [0, 0]
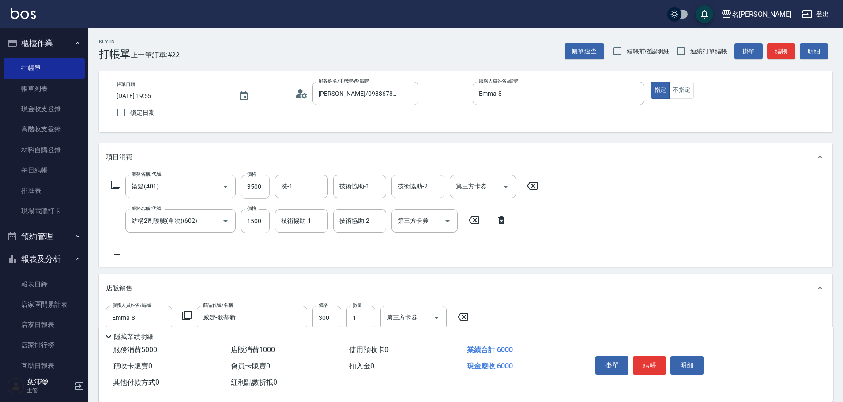
click at [249, 182] on input "3500" at bounding box center [255, 187] width 29 height 24
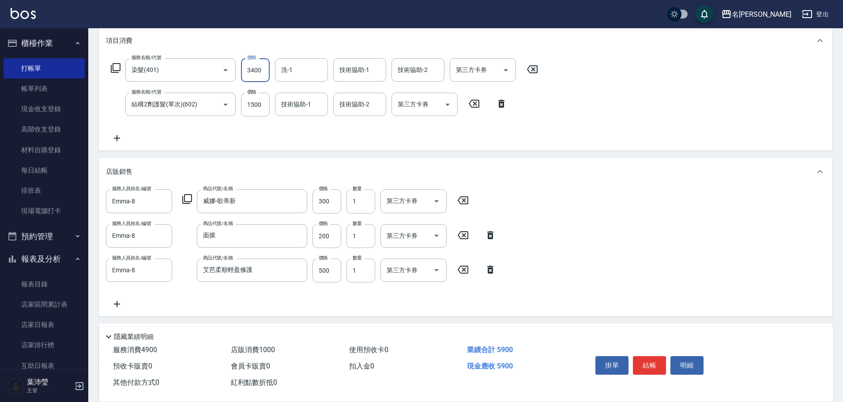
scroll to position [207, 0]
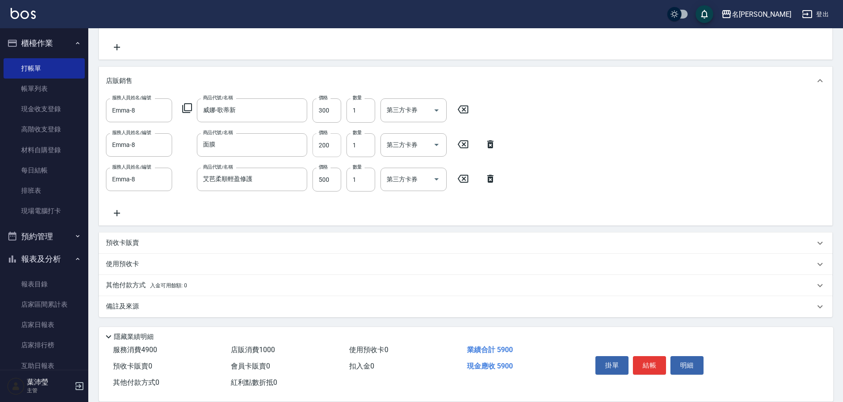
type input "3400"
click at [320, 147] on input "200" at bounding box center [326, 145] width 29 height 24
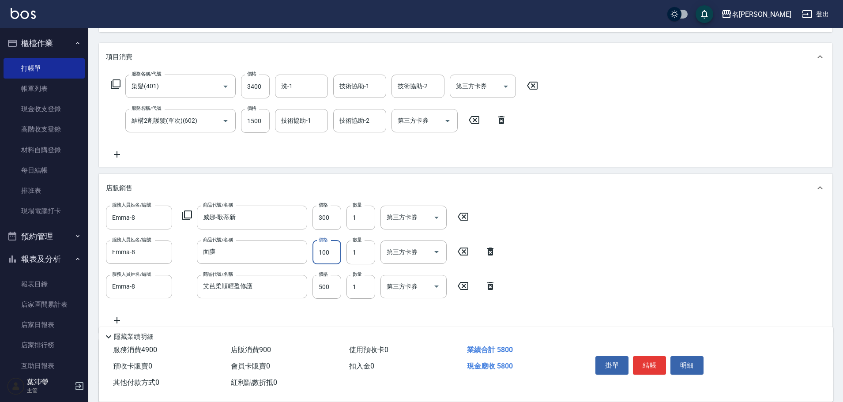
scroll to position [0, 0]
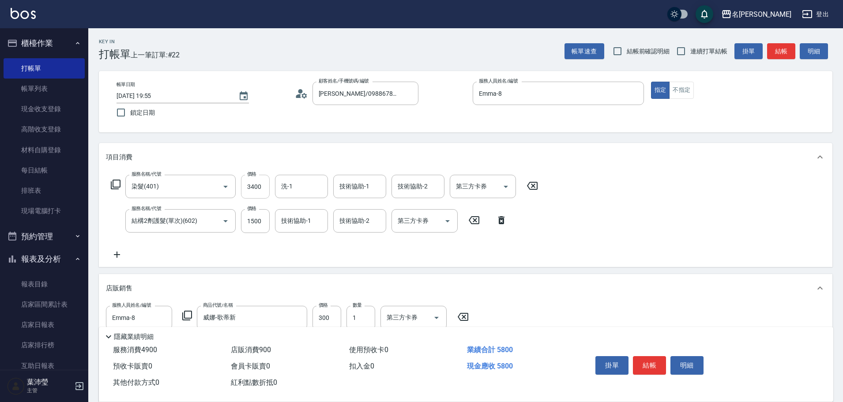
type input "100"
click at [260, 191] on input "3400" at bounding box center [255, 187] width 29 height 24
type input "3300"
click at [251, 227] on input "1500" at bounding box center [255, 221] width 29 height 24
type input "1600"
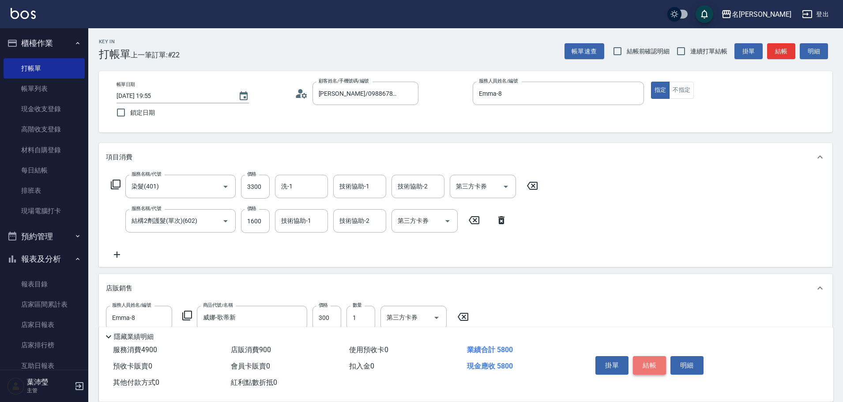
click at [656, 361] on button "結帳" at bounding box center [649, 365] width 33 height 19
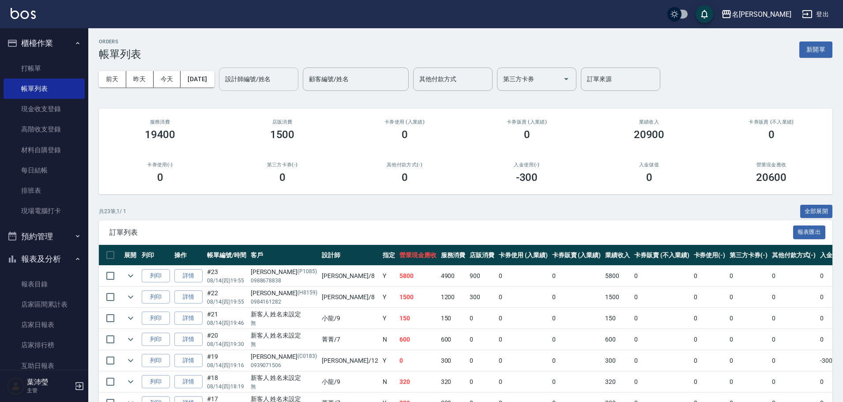
click at [294, 79] on input "設計師編號/姓名" at bounding box center [258, 78] width 71 height 15
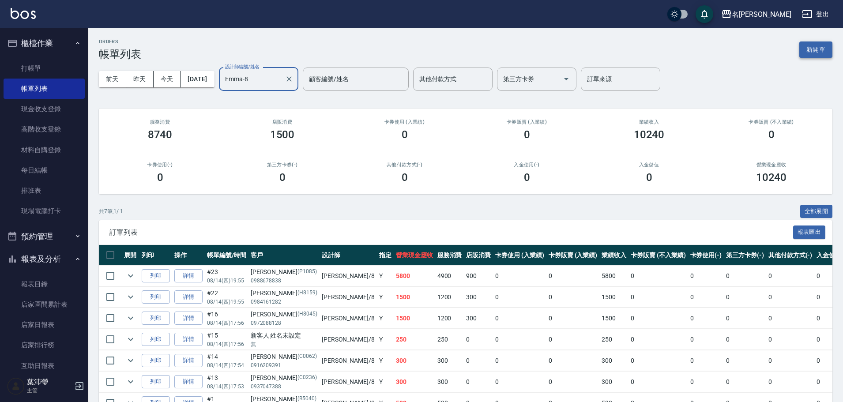
type input "Emma-8"
click at [811, 53] on button "新開單" at bounding box center [815, 49] width 33 height 16
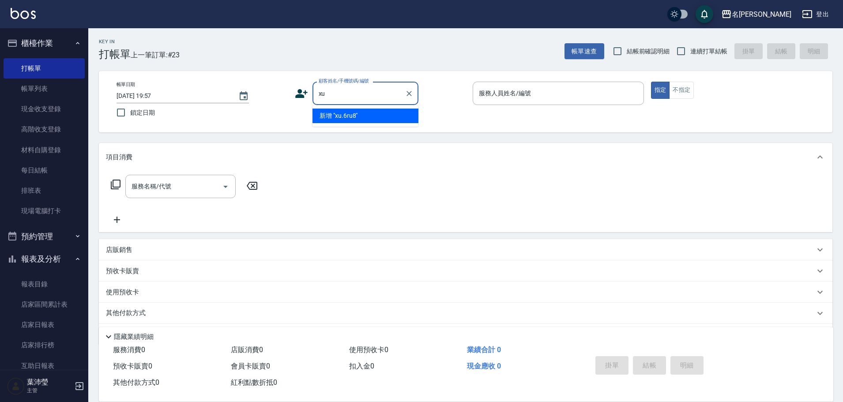
type input "x"
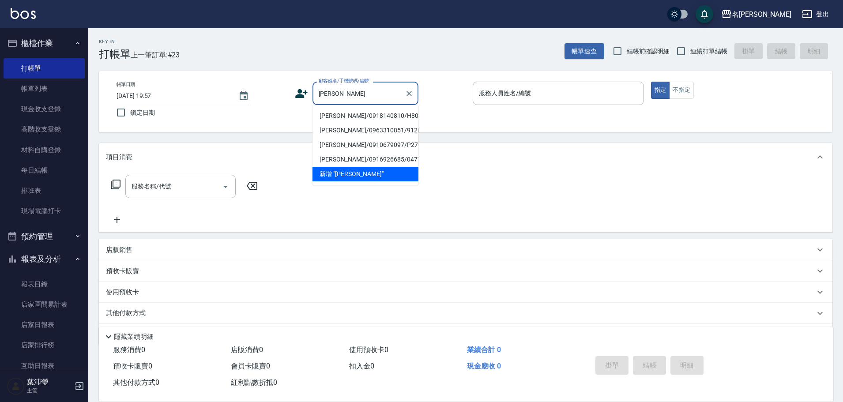
click at [315, 114] on li "劉家玉/0918140810/H8090" at bounding box center [365, 116] width 106 height 15
type input "劉家玉/0918140810/H8090"
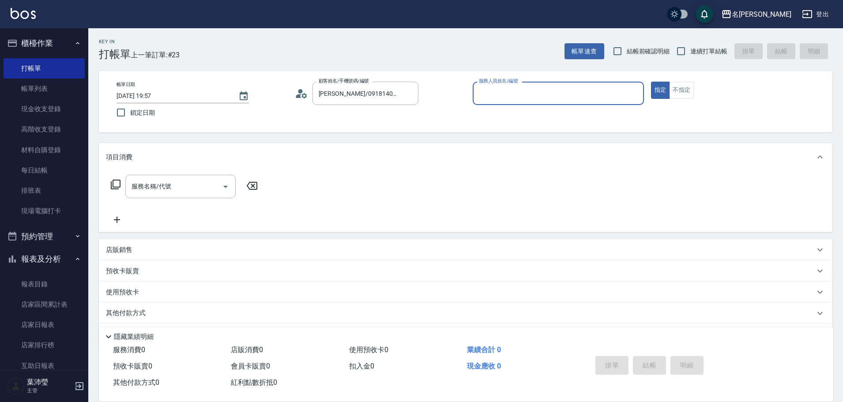
type input "Emma-8"
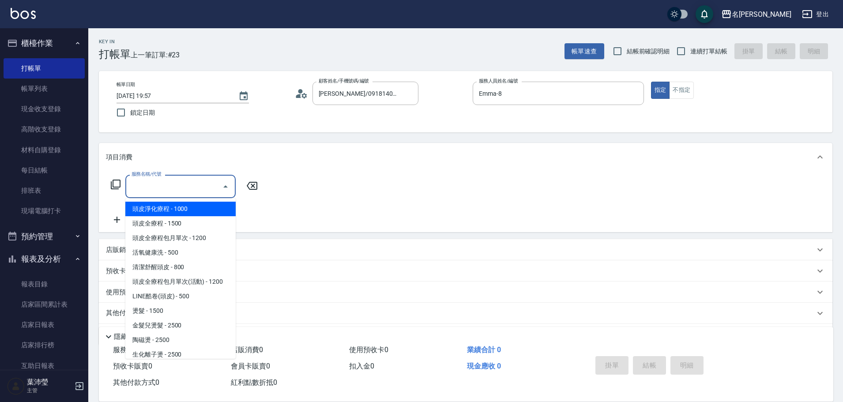
click at [134, 191] on input "服務名稱/代號" at bounding box center [173, 186] width 89 height 15
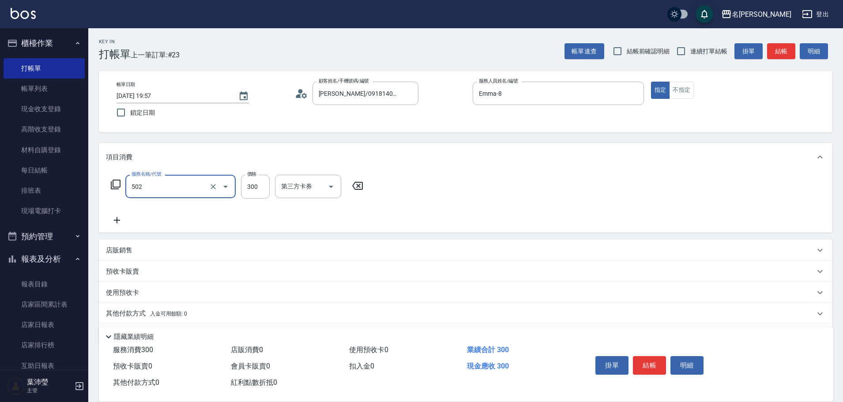
type input "洗髮(502)"
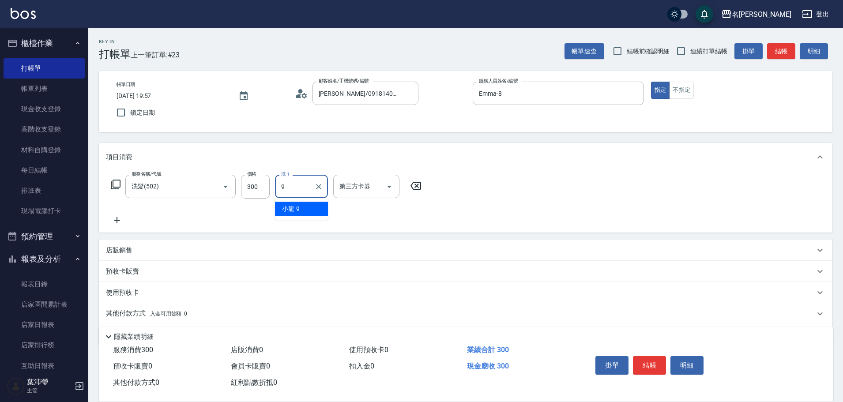
type input "小龍-9"
click at [116, 218] on icon at bounding box center [117, 220] width 6 height 6
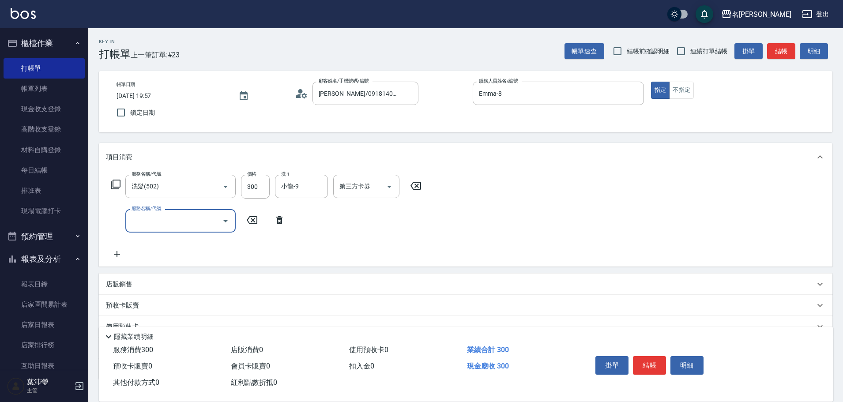
click at [114, 186] on icon at bounding box center [115, 184] width 11 height 11
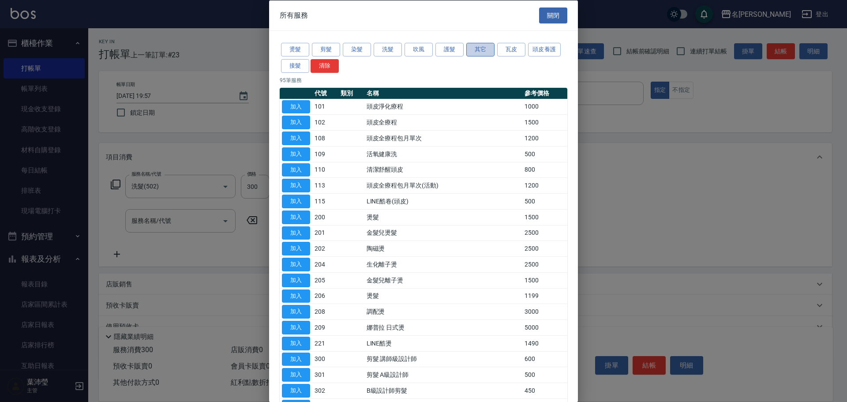
click at [481, 45] on button "其它" at bounding box center [480, 50] width 28 height 14
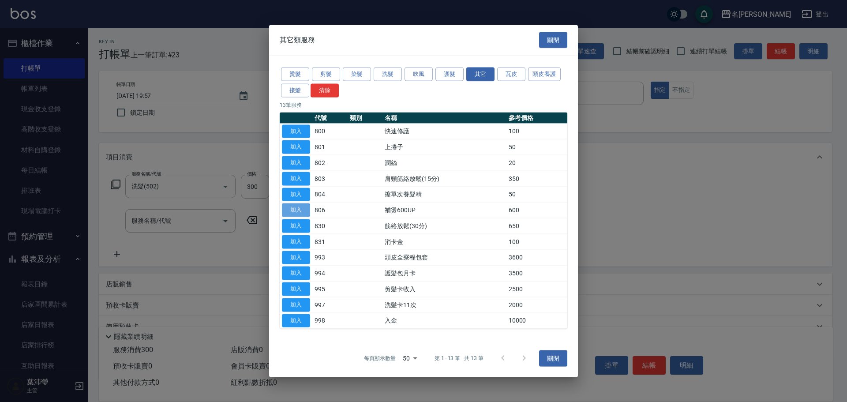
click at [298, 212] on button "加入" at bounding box center [296, 210] width 28 height 14
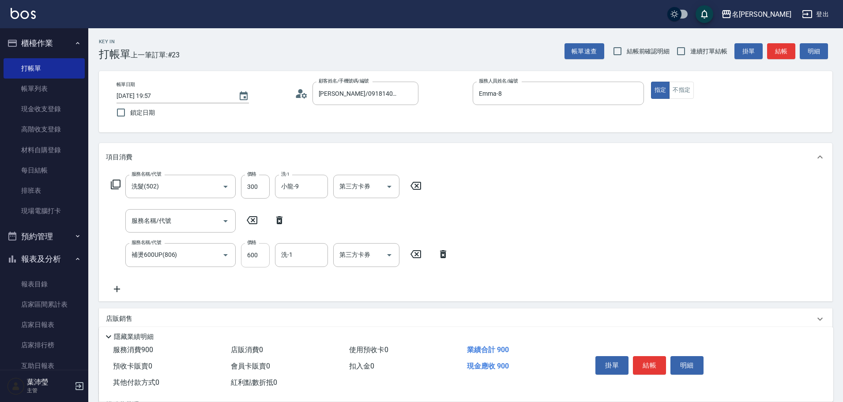
click at [254, 258] on input "600" at bounding box center [255, 255] width 29 height 24
type input "300"
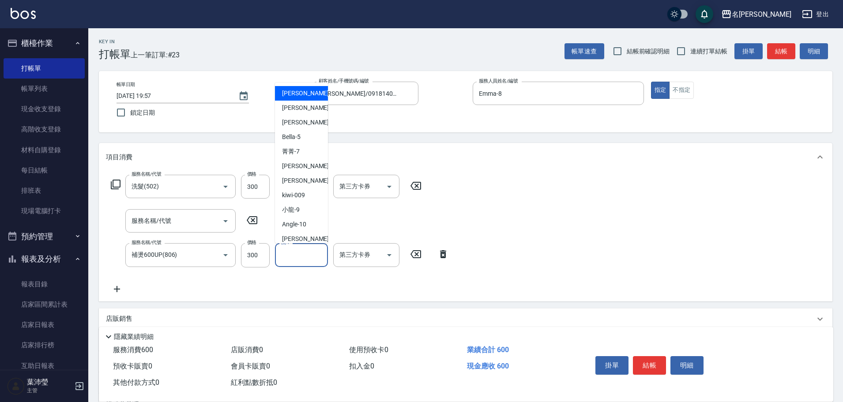
click at [320, 260] on input "洗-1" at bounding box center [301, 254] width 45 height 15
click at [649, 361] on button "結帳" at bounding box center [649, 365] width 33 height 19
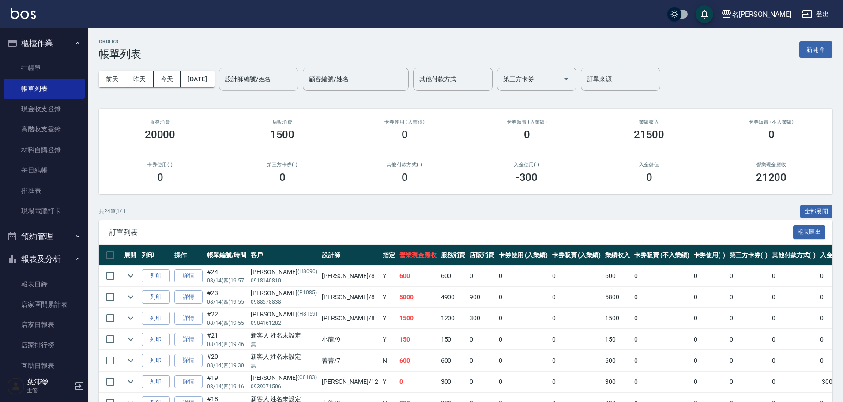
click at [297, 85] on div "設計師編號/姓名" at bounding box center [258, 79] width 79 height 23
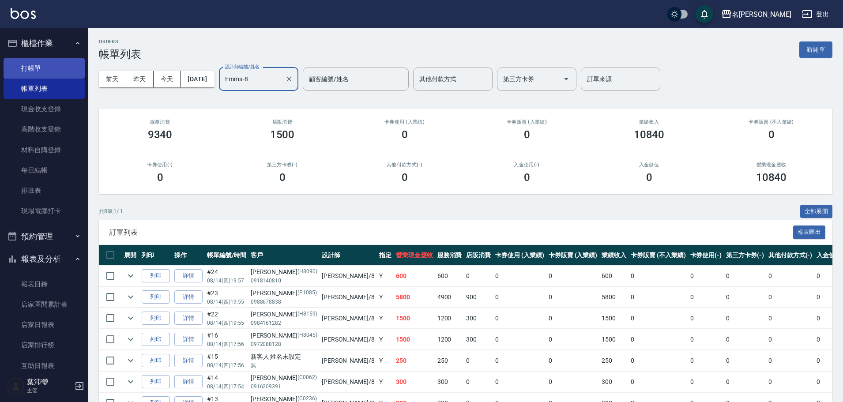
type input "Emma-8"
click at [52, 64] on link "打帳單" at bounding box center [44, 68] width 81 height 20
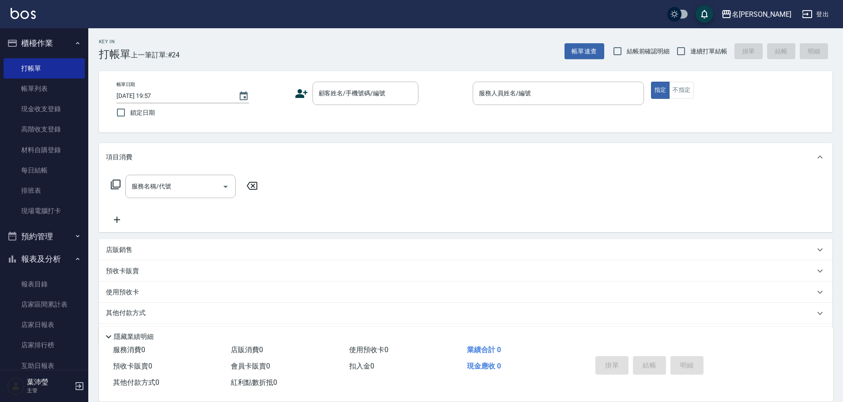
click at [408, 111] on div "帳單日期 2025/08/14 19:57 鎖定日期 顧客姓名/手機號碼/編號 顧客姓名/手機號碼/編號 服務人員姓名/編號 服務人員姓名/編號 指定 不指定" at bounding box center [465, 102] width 712 height 40
click at [68, 217] on link "現場電腦打卡" at bounding box center [44, 211] width 81 height 20
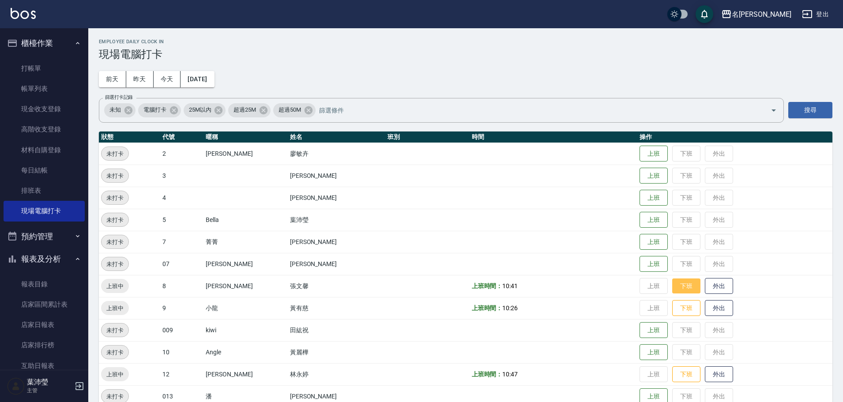
click at [675, 281] on button "下班" at bounding box center [686, 285] width 28 height 15
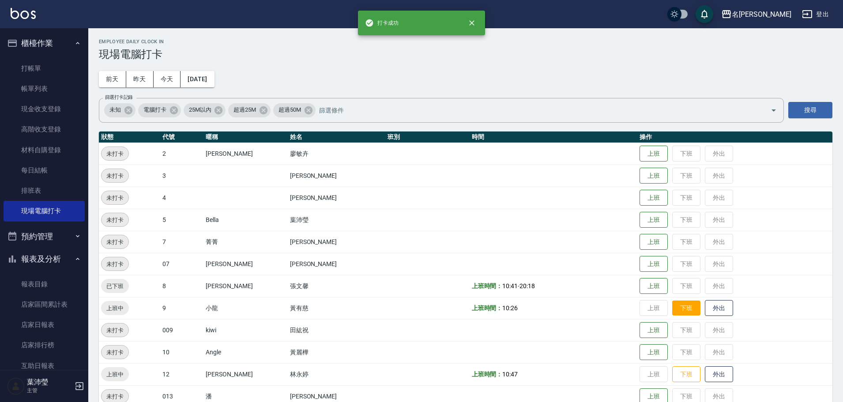
click at [672, 308] on button "下班" at bounding box center [686, 307] width 28 height 15
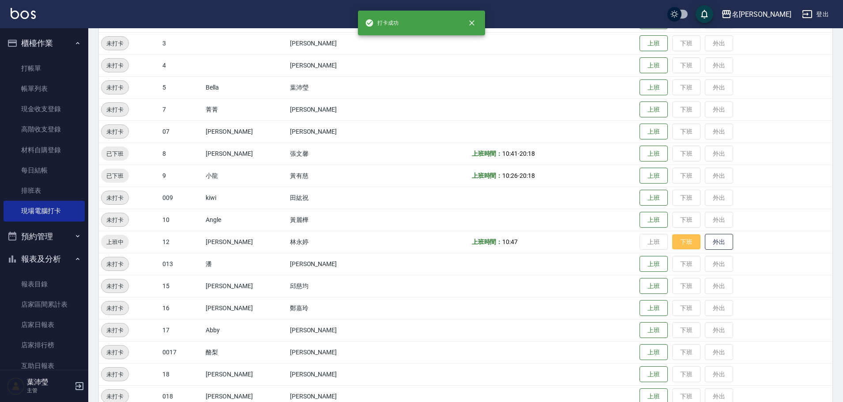
click at [672, 241] on button "下班" at bounding box center [686, 241] width 28 height 15
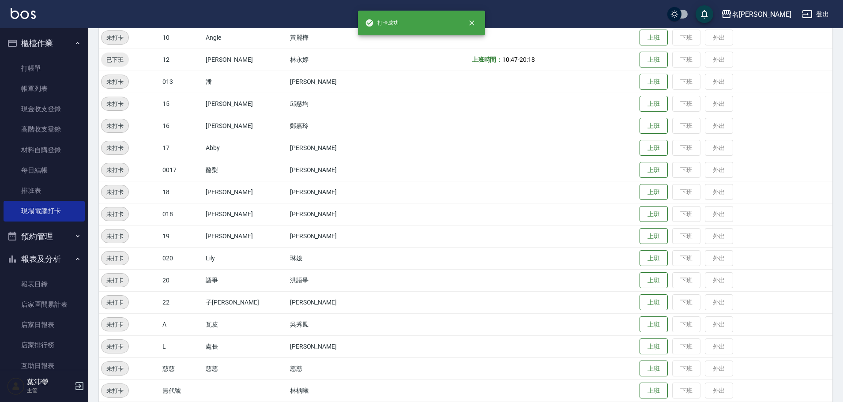
scroll to position [347, 0]
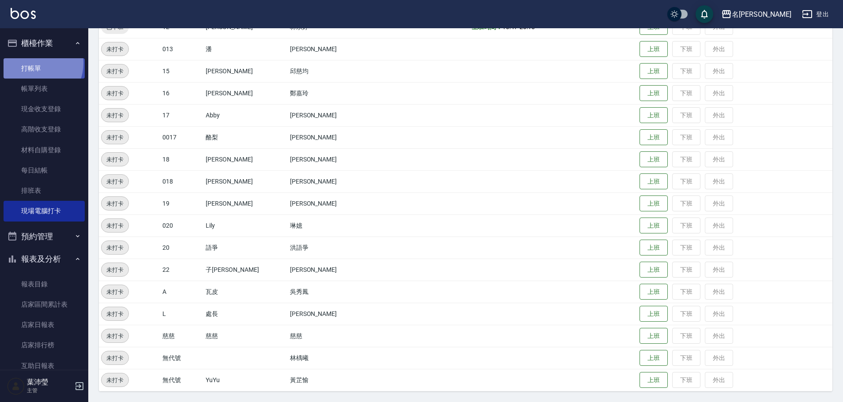
click at [34, 63] on link "打帳單" at bounding box center [44, 68] width 81 height 20
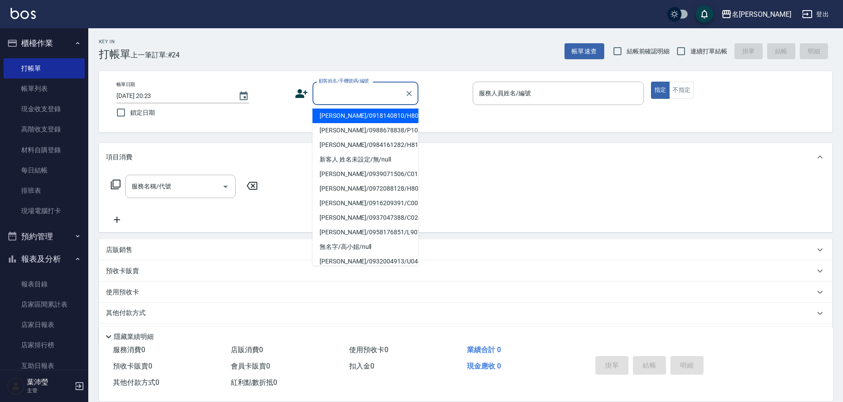
click at [330, 95] on input "顧客姓名/手機號碼/編號" at bounding box center [358, 93] width 85 height 15
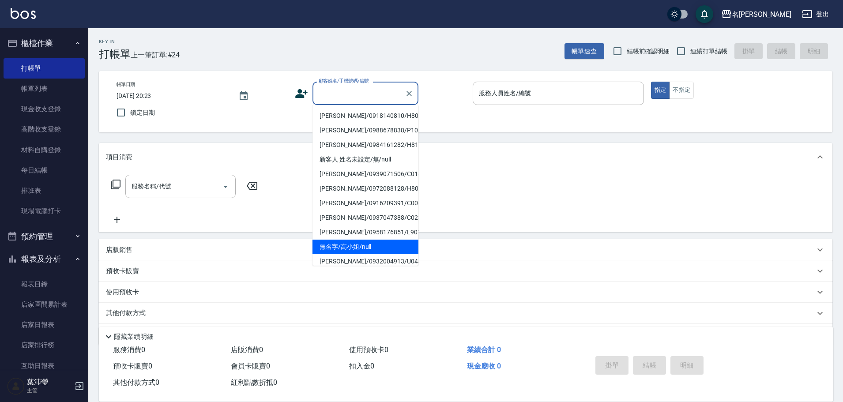
click at [368, 243] on li "無名字/高小姐/null" at bounding box center [365, 247] width 106 height 15
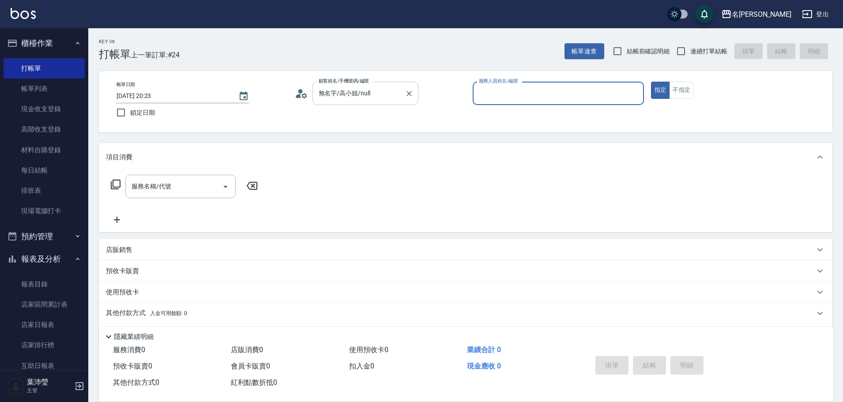
click at [370, 83] on div "無名字/高小姐/null 顧客姓名/手機號碼/編號" at bounding box center [365, 93] width 106 height 23
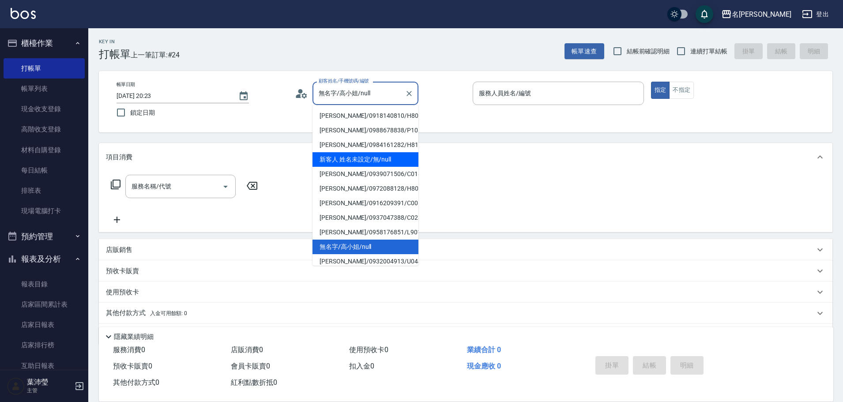
click at [352, 158] on li "新客人 姓名未設定/無/null" at bounding box center [365, 159] width 106 height 15
type input "新客人 姓名未設定/無/null"
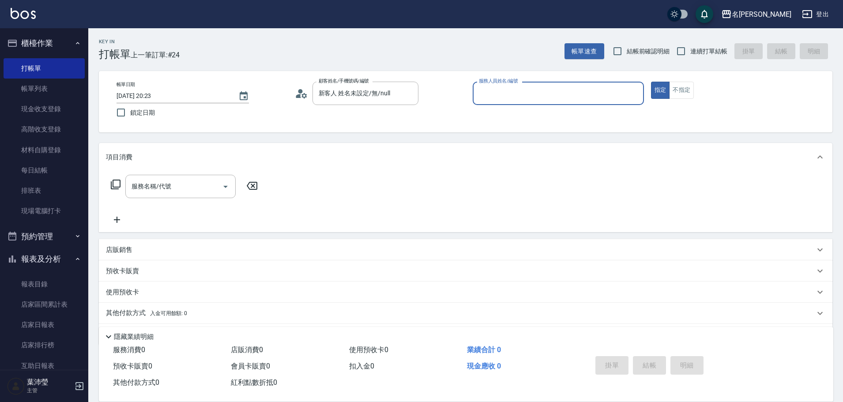
click at [485, 91] on input "服務人員姓名/編號" at bounding box center [558, 93] width 163 height 15
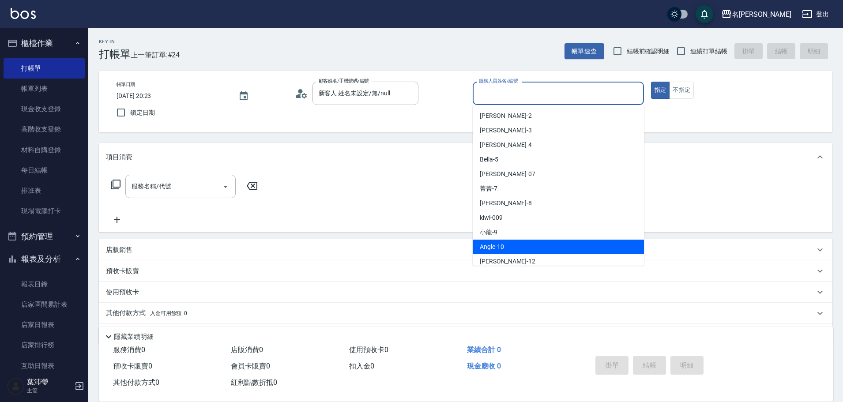
click at [508, 244] on div "Angle -10" at bounding box center [558, 247] width 171 height 15
type input "Angle-10"
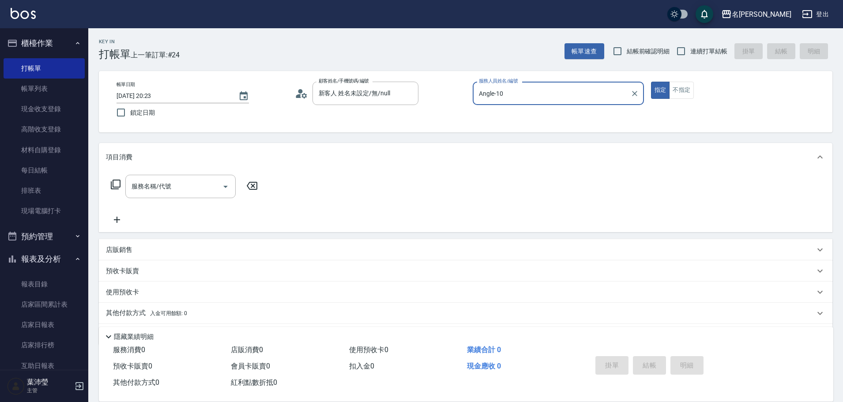
click at [114, 186] on icon at bounding box center [115, 184] width 11 height 11
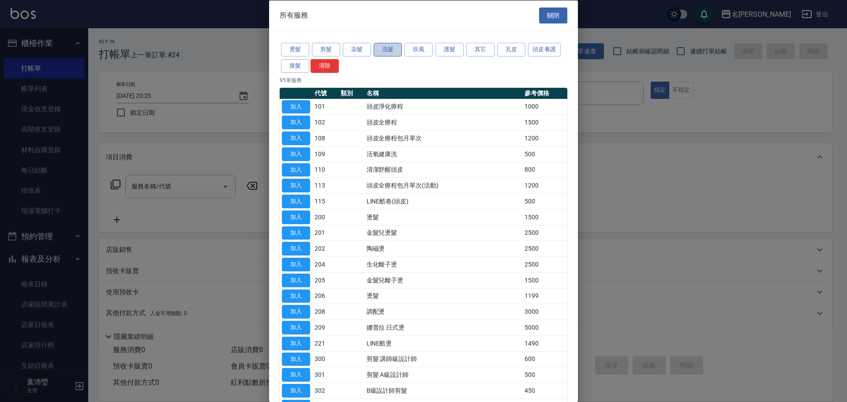
click at [382, 49] on button "洗髮" at bounding box center [388, 50] width 28 height 14
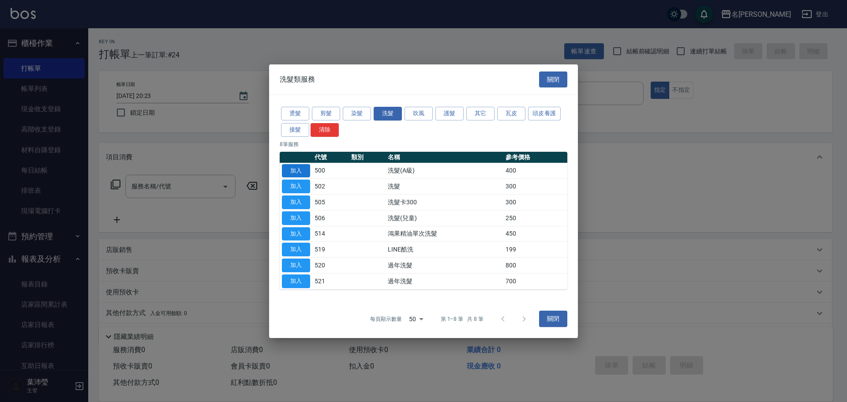
click at [298, 173] on button "加入" at bounding box center [296, 171] width 28 height 14
type input "洗髮(A級)(500)"
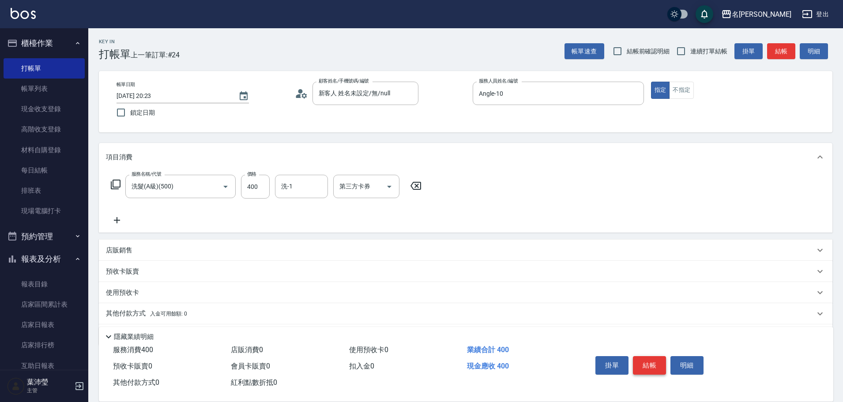
click at [645, 356] on button "結帳" at bounding box center [649, 365] width 33 height 19
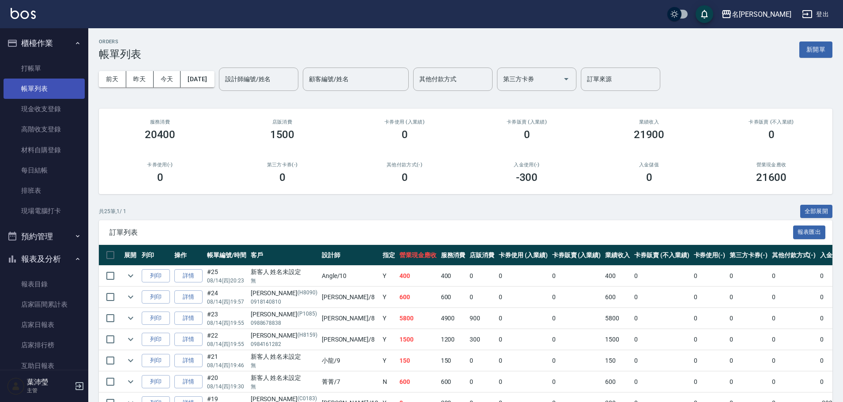
click at [38, 86] on link "帳單列表" at bounding box center [44, 89] width 81 height 20
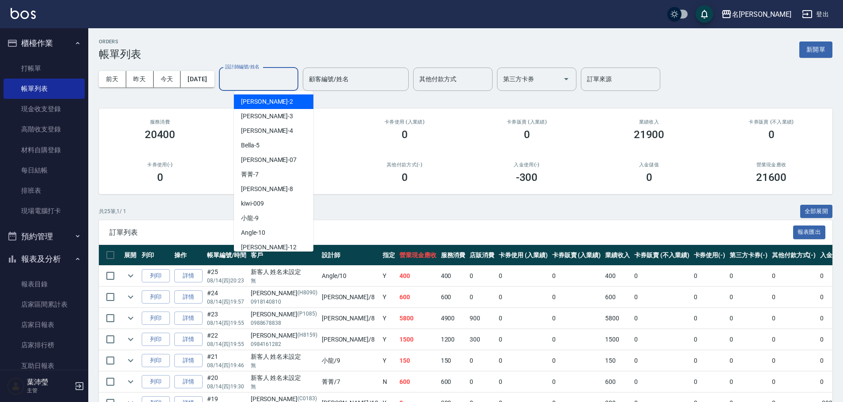
click at [259, 80] on input "設計師編號/姓名" at bounding box center [258, 78] width 71 height 15
click at [241, 234] on span "Angle -10" at bounding box center [253, 232] width 24 height 9
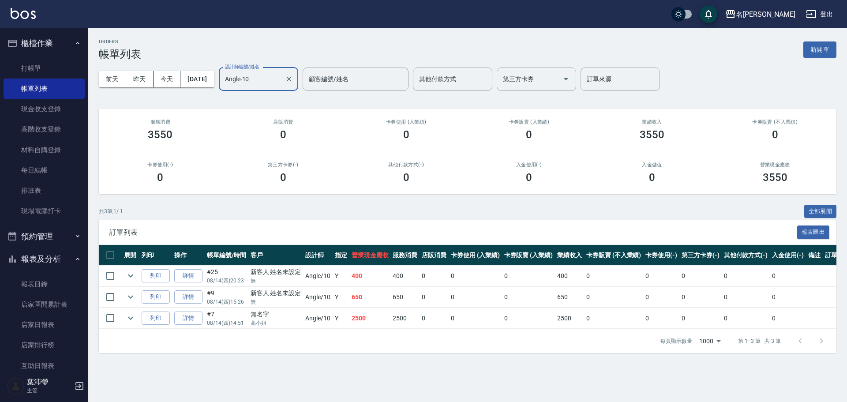
click at [245, 75] on input "Angle-10" at bounding box center [252, 78] width 58 height 15
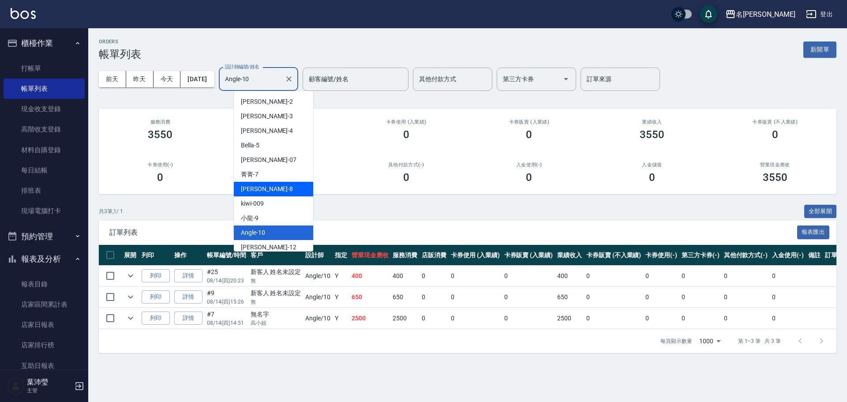
click at [266, 194] on div "Emma -8" at bounding box center [273, 189] width 79 height 15
type input "Emma-8"
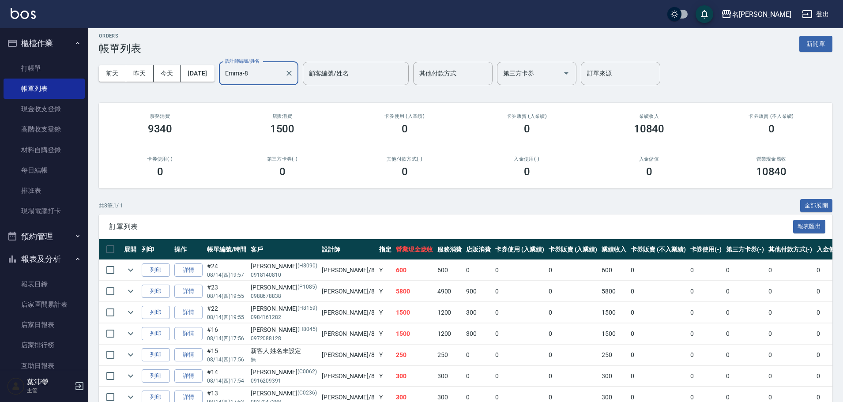
scroll to position [44, 0]
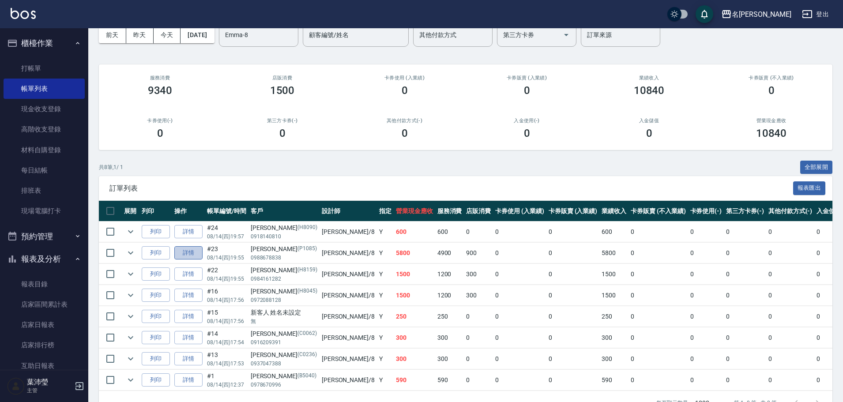
click at [190, 255] on link "詳情" at bounding box center [188, 253] width 28 height 14
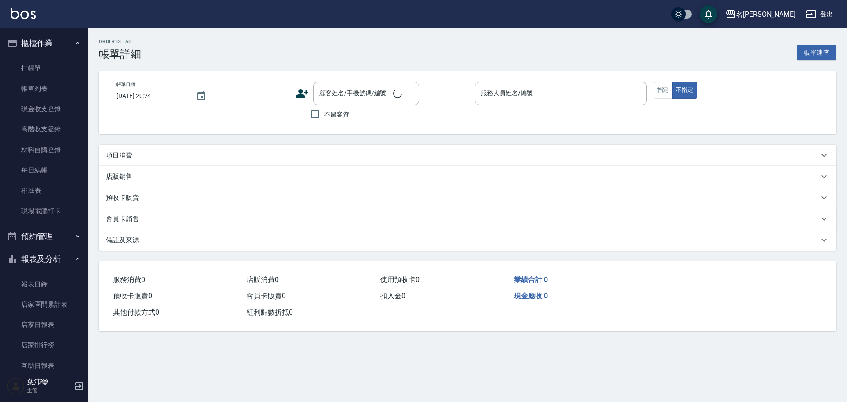
type input "2025/08/14 19:55"
type input "Emma-8"
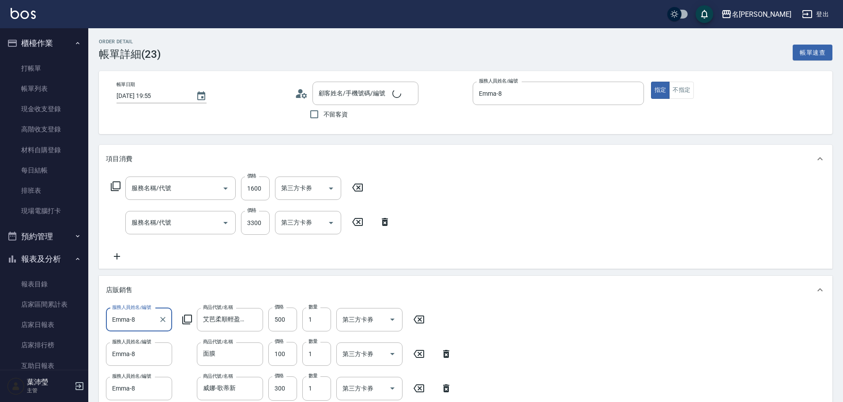
type input "王燕華/0988678838/P1085"
type input "結構2劑護髮(單次)(602)"
type input "染髮(401)"
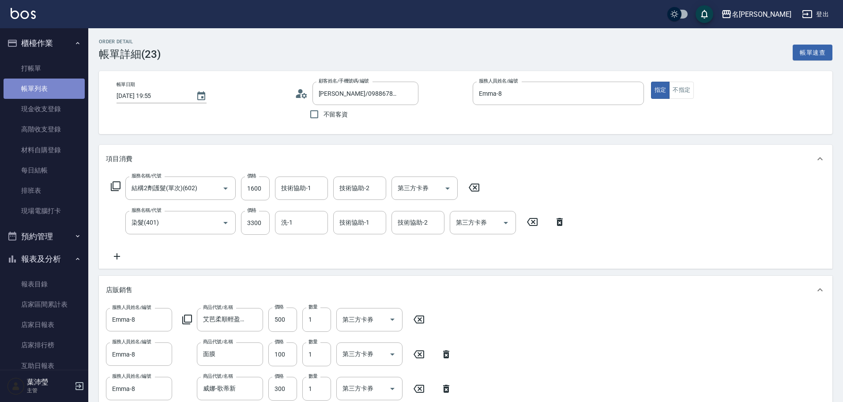
click at [44, 93] on link "帳單列表" at bounding box center [44, 89] width 81 height 20
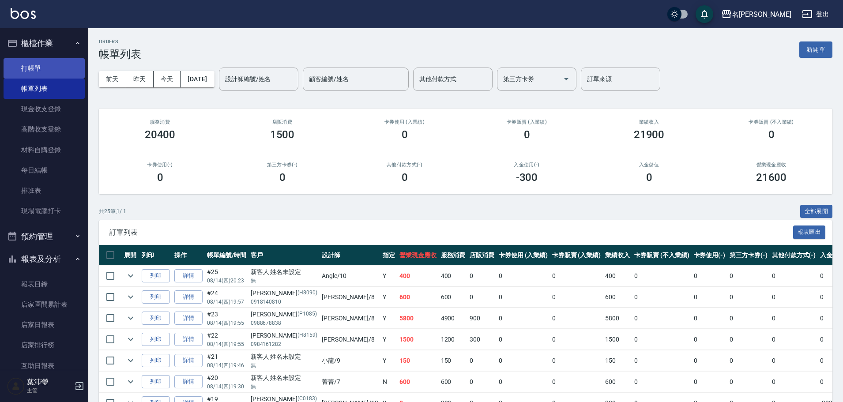
click at [38, 66] on link "打帳單" at bounding box center [44, 68] width 81 height 20
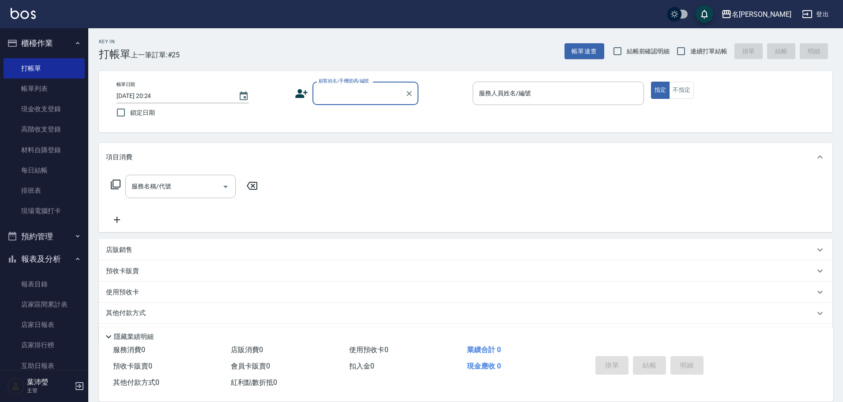
type input "ㄝ"
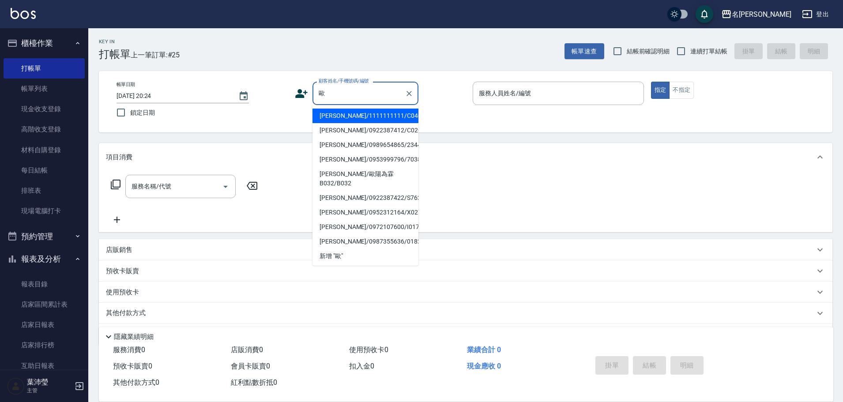
click at [338, 116] on li "歐玲蘭/1111111111/C0403" at bounding box center [365, 116] width 106 height 15
type input "歐玲蘭/1111111111/C0403"
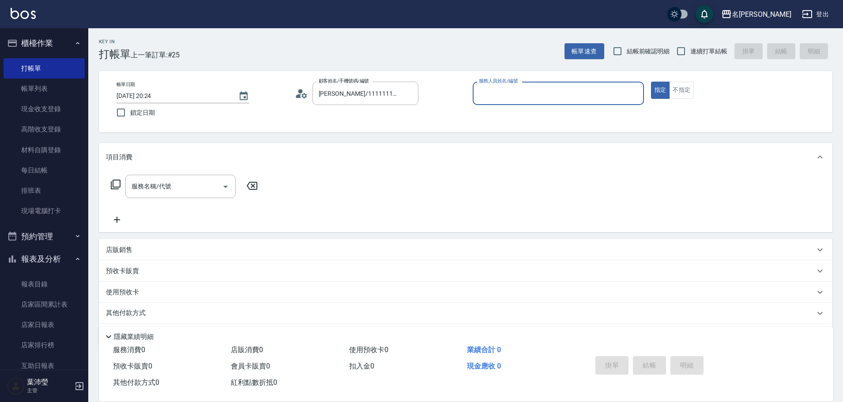
type input "Emma-8"
click at [203, 190] on input "服務名稱/代號" at bounding box center [173, 186] width 89 height 15
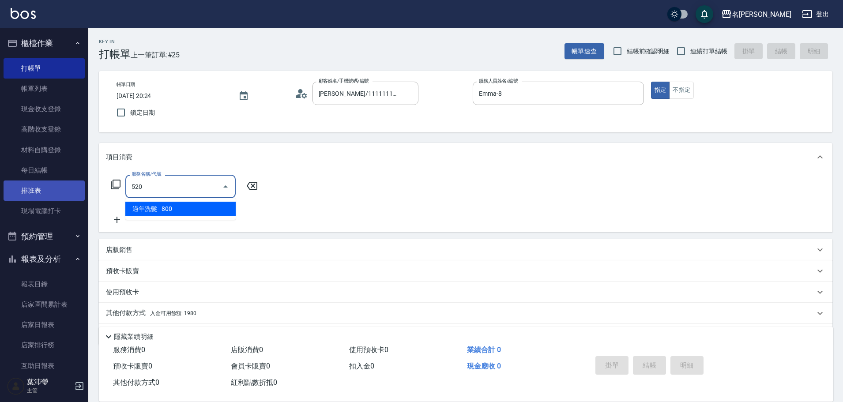
drag, startPoint x: 203, startPoint y: 190, endPoint x: 73, endPoint y: 195, distance: 129.8
click at [73, 195] on div "名留龍江 登出 櫃檯作業 打帳單 帳單列表 現金收支登錄 高階收支登錄 材料自購登錄 每日結帳 排班表 現場電腦打卡 預約管理 預約管理 單日預約紀錄 單週預…" at bounding box center [421, 215] width 843 height 430
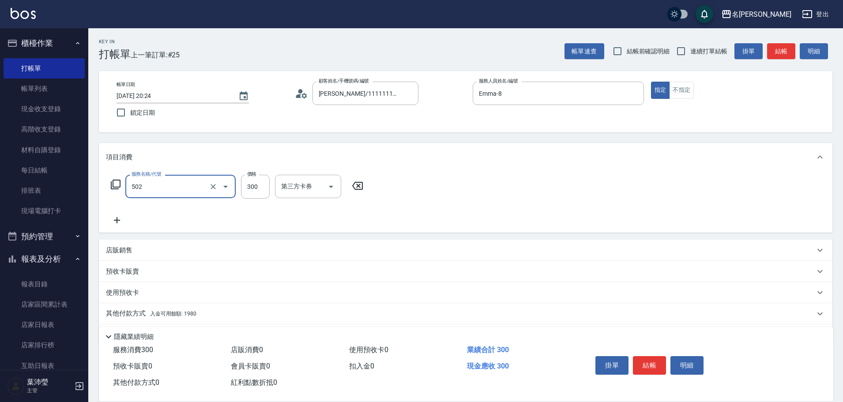
type input "洗髮(502)"
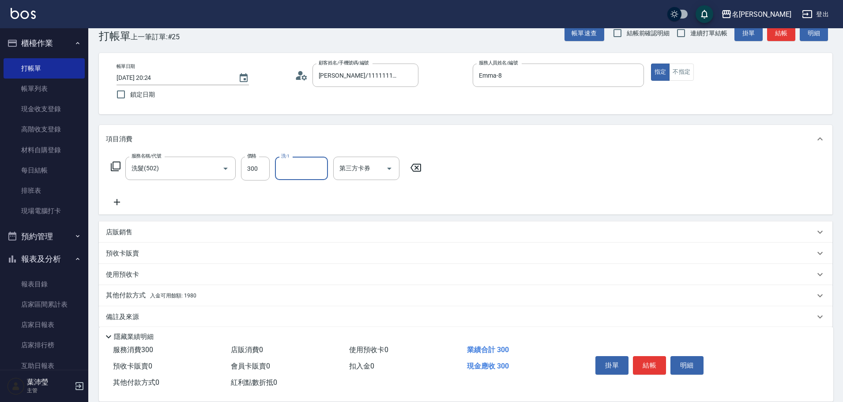
scroll to position [28, 0]
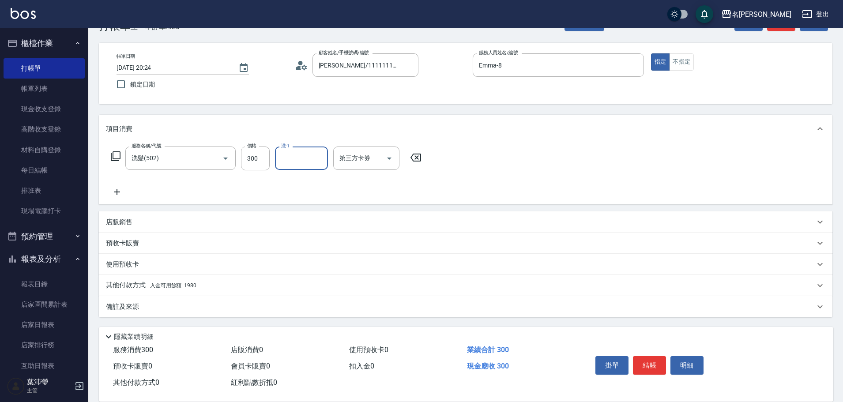
click at [194, 281] on p "其他付款方式 入金可用餘額: 1980" at bounding box center [151, 286] width 90 height 10
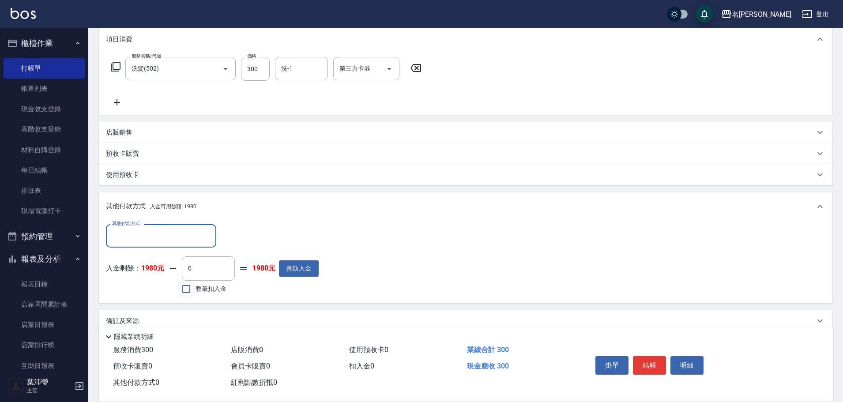
scroll to position [0, 0]
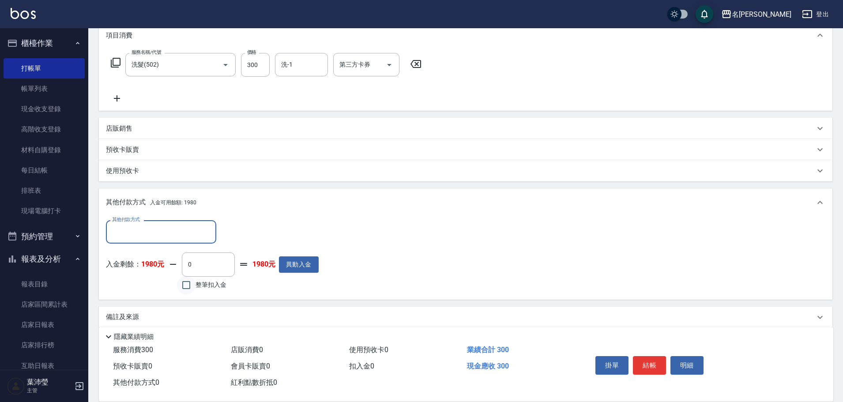
click at [195, 283] on input "整筆扣入金" at bounding box center [186, 285] width 19 height 19
checkbox input "true"
type input "300"
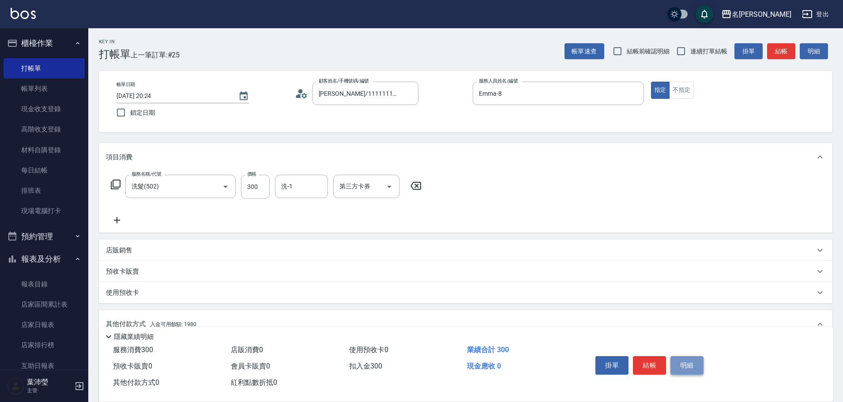
click at [690, 365] on button "明細" at bounding box center [686, 365] width 33 height 19
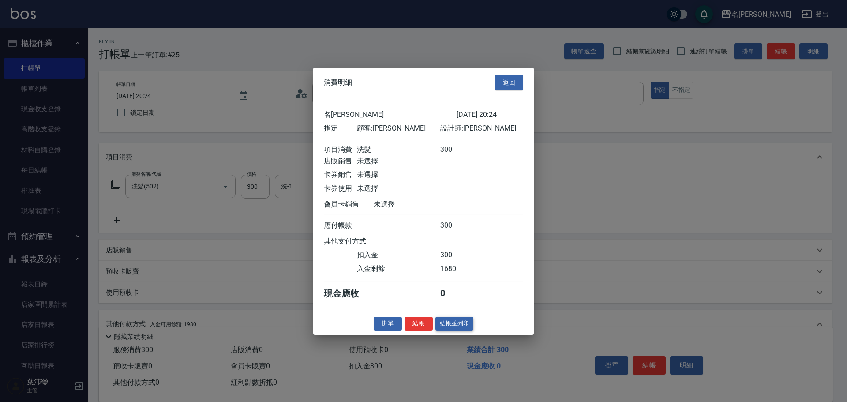
click at [465, 330] on button "結帳並列印" at bounding box center [454, 324] width 38 height 14
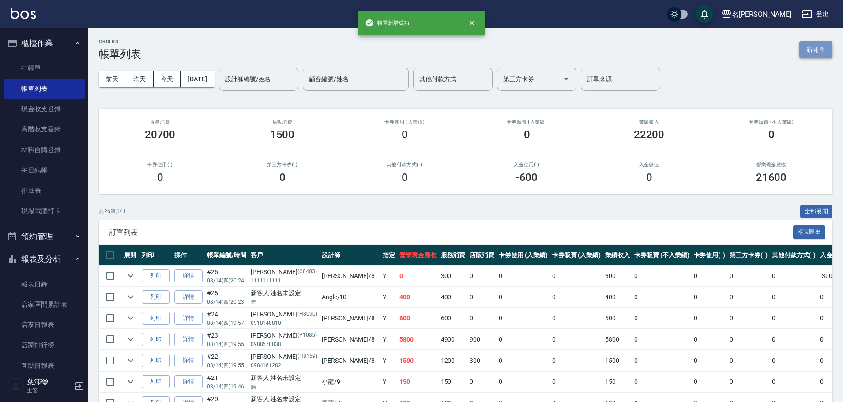
click at [802, 53] on button "新開單" at bounding box center [815, 49] width 33 height 16
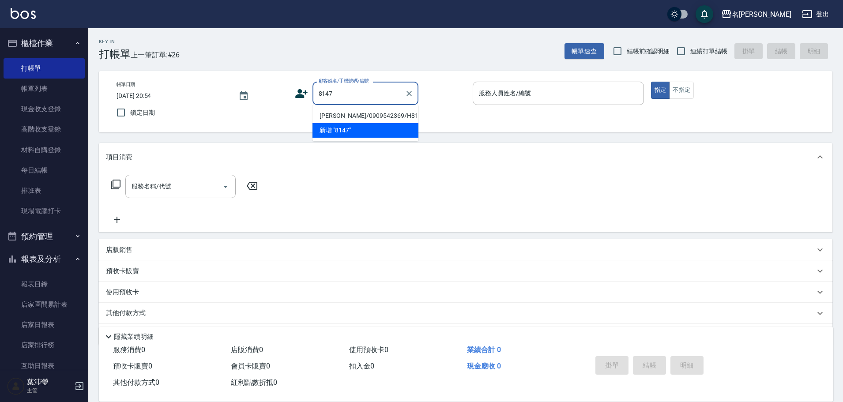
click at [385, 118] on li "許乃筑/0909542369/H8147" at bounding box center [365, 116] width 106 height 15
type input "許乃筑/0909542369/H8147"
type input "Emma-8"
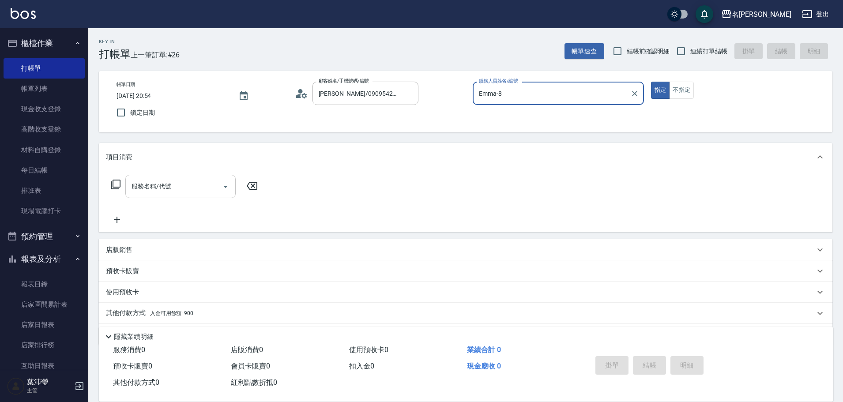
click at [205, 196] on div "服務名稱/代號" at bounding box center [180, 186] width 110 height 23
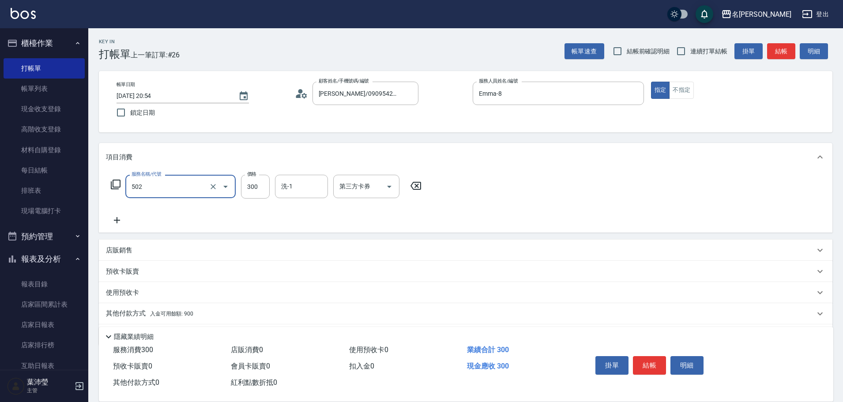
type input "洗髮(502)"
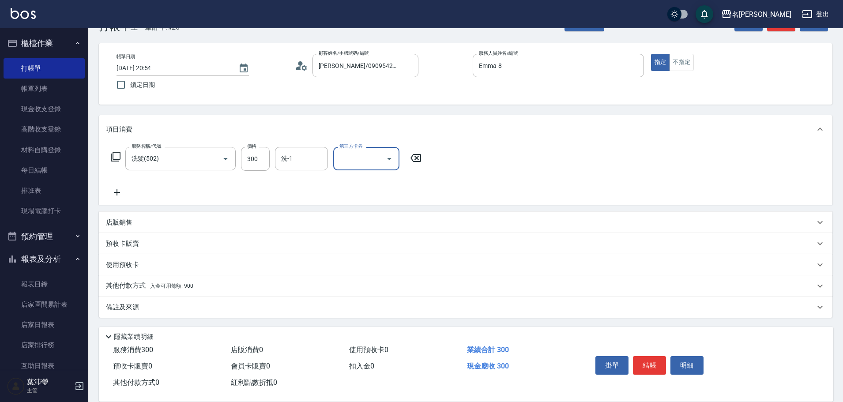
scroll to position [28, 0]
click at [186, 285] on span "入金可用餘額: 900" at bounding box center [171, 285] width 43 height 6
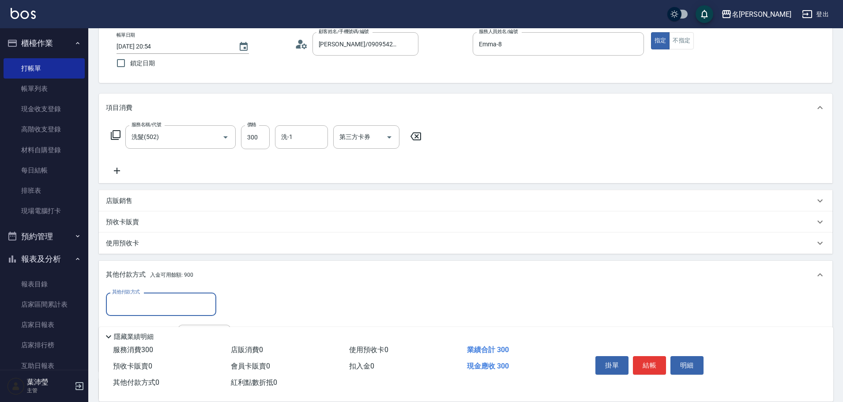
scroll to position [0, 0]
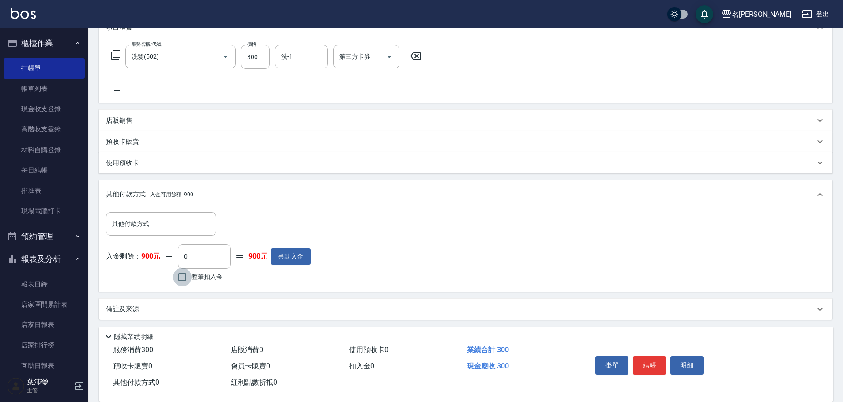
click at [185, 285] on input "整筆扣入金" at bounding box center [182, 277] width 19 height 19
checkbox input "true"
type input "300"
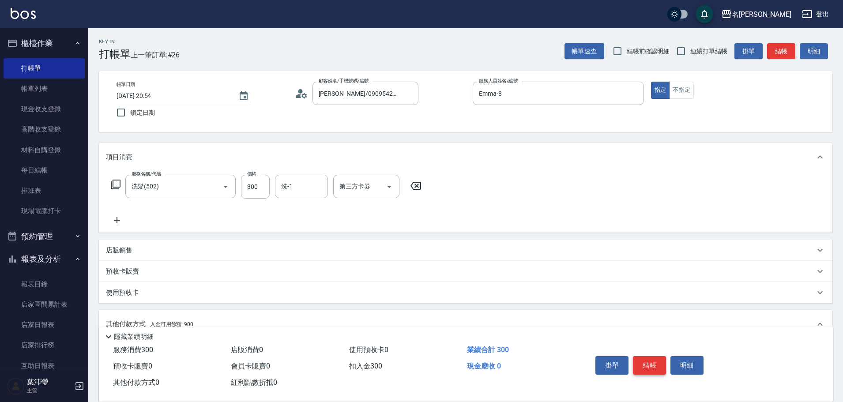
click at [660, 364] on button "結帳" at bounding box center [649, 365] width 33 height 19
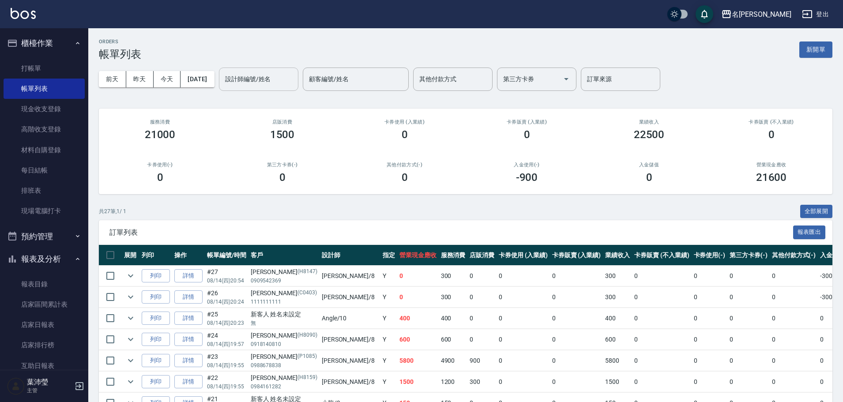
click at [266, 75] on input "設計師編號/姓名" at bounding box center [258, 78] width 71 height 15
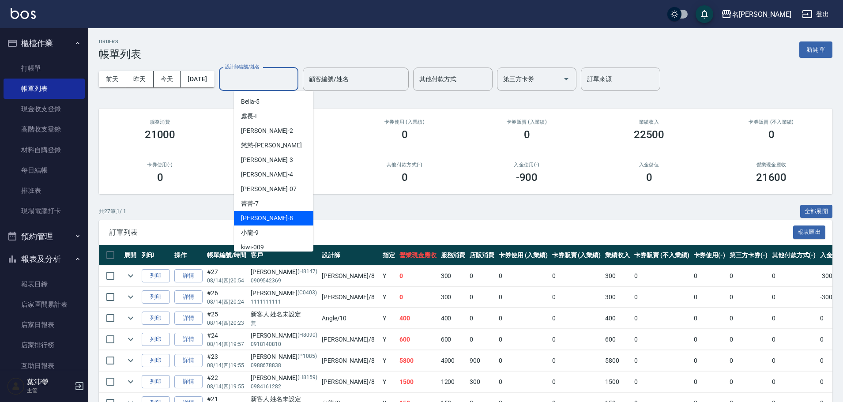
click at [255, 218] on span "Emma -8" at bounding box center [267, 218] width 52 height 9
type input "Emma-8"
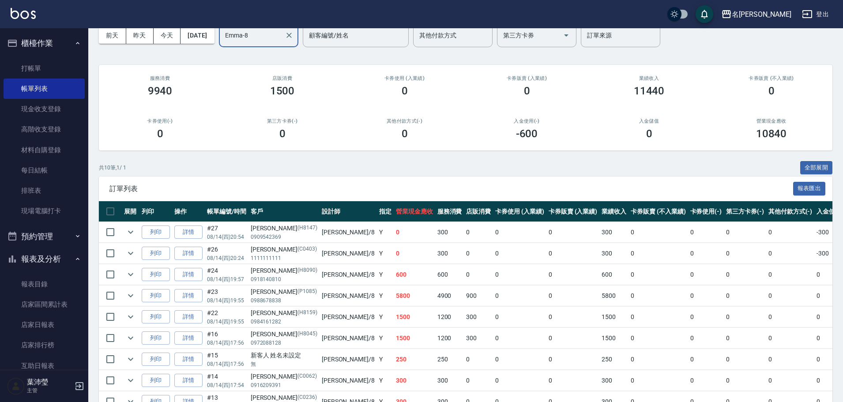
scroll to position [28, 0]
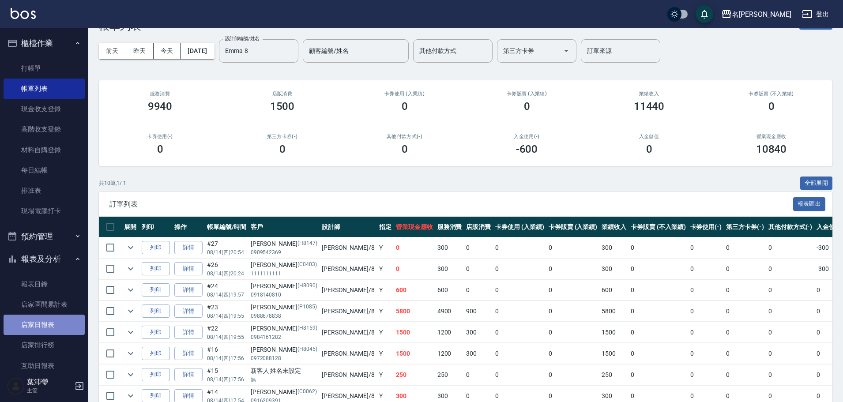
click at [68, 330] on link "店家日報表" at bounding box center [44, 325] width 81 height 20
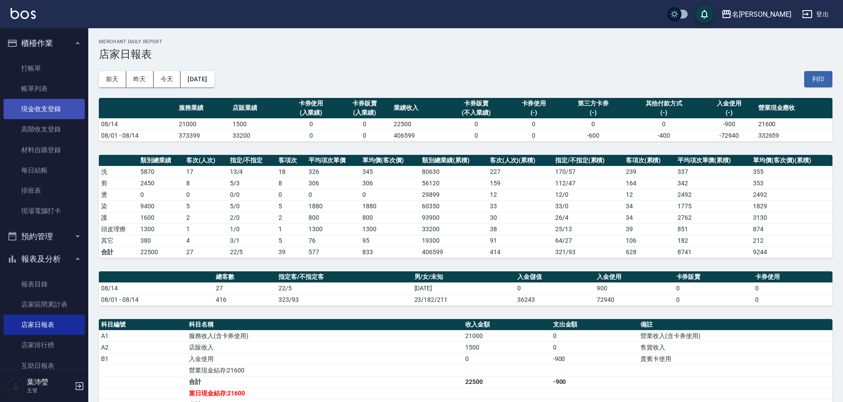
click at [67, 113] on link "現金收支登錄" at bounding box center [44, 109] width 81 height 20
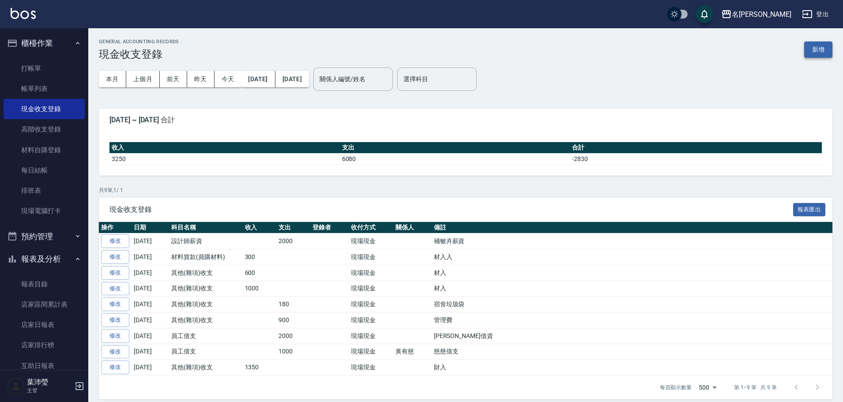
click at [818, 54] on button "新增" at bounding box center [818, 49] width 28 height 16
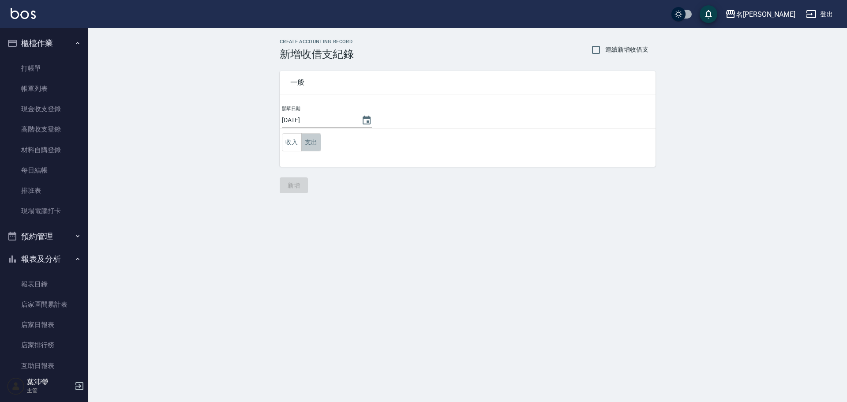
click at [317, 143] on button "支出" at bounding box center [311, 142] width 20 height 18
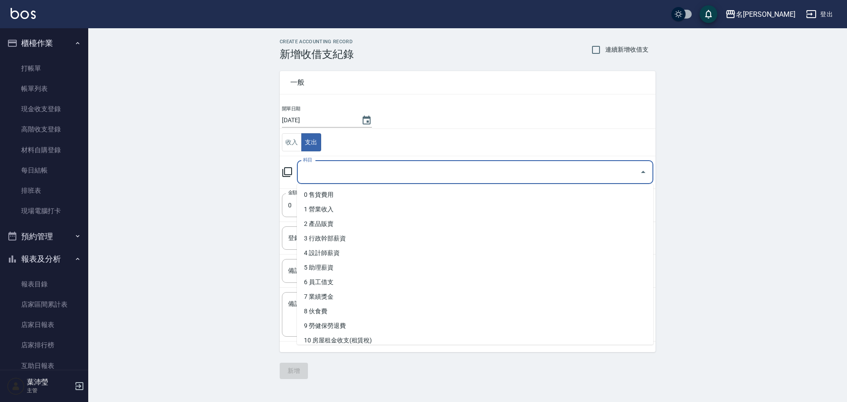
click at [326, 167] on input "科目" at bounding box center [468, 172] width 335 height 15
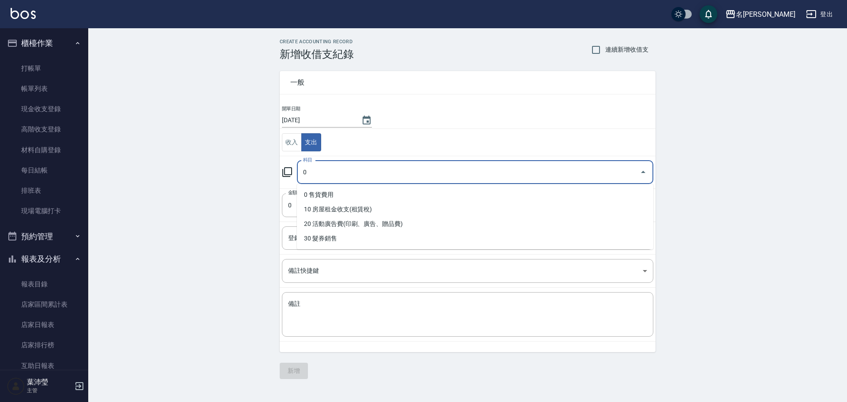
drag, startPoint x: 324, startPoint y: 173, endPoint x: 297, endPoint y: 177, distance: 26.8
click at [297, 177] on div "0 科目" at bounding box center [475, 172] width 356 height 23
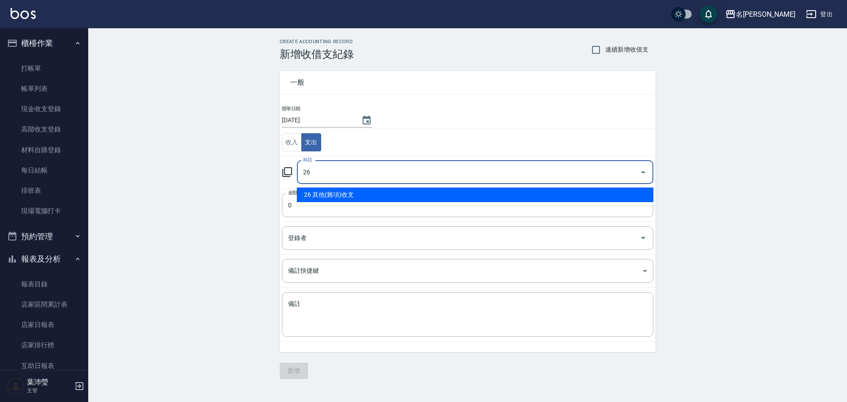
click at [337, 191] on li "26 其他(雜項)收支" at bounding box center [475, 195] width 356 height 15
type input "26 其他(雜項)收支"
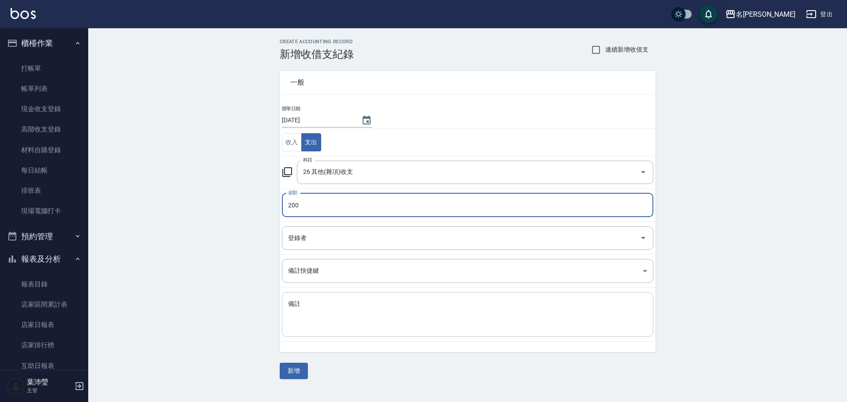
type input "200"
click at [306, 304] on textarea "備註" at bounding box center [467, 315] width 359 height 30
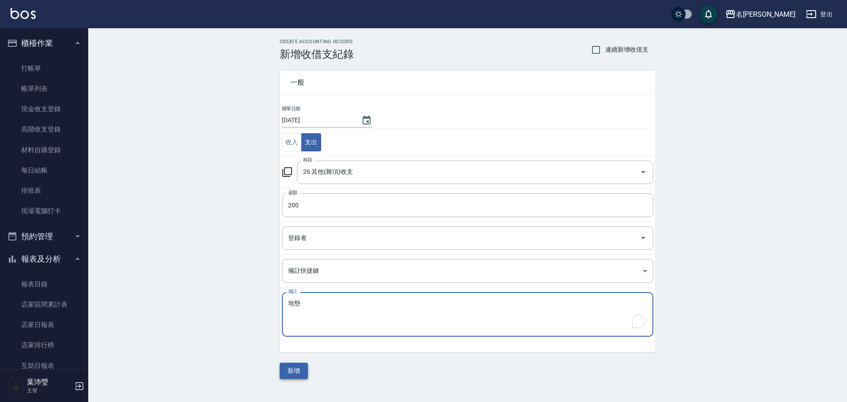
type textarea "地墊"
click at [281, 366] on button "新增" at bounding box center [294, 371] width 28 height 16
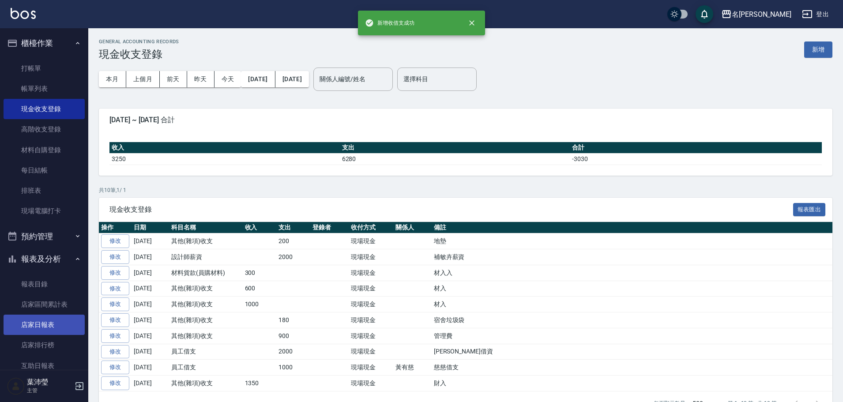
click at [46, 324] on link "店家日報表" at bounding box center [44, 325] width 81 height 20
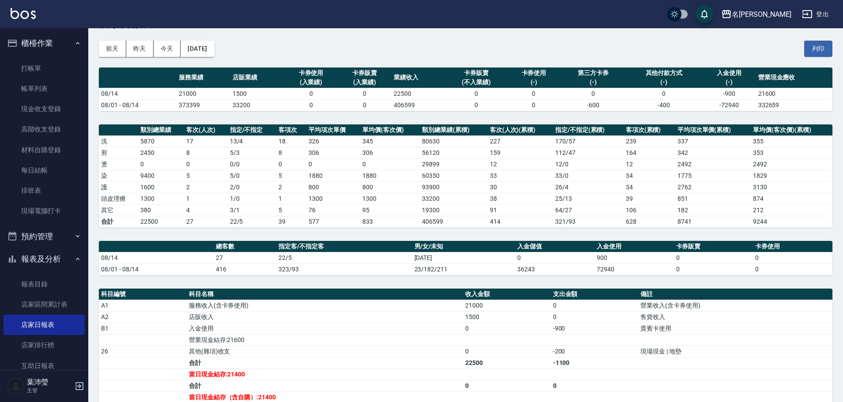
scroll to position [44, 0]
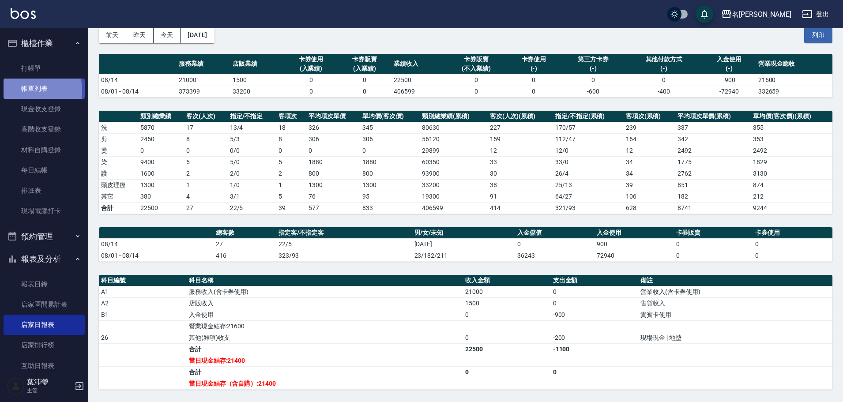
click at [18, 90] on link "帳單列表" at bounding box center [44, 89] width 81 height 20
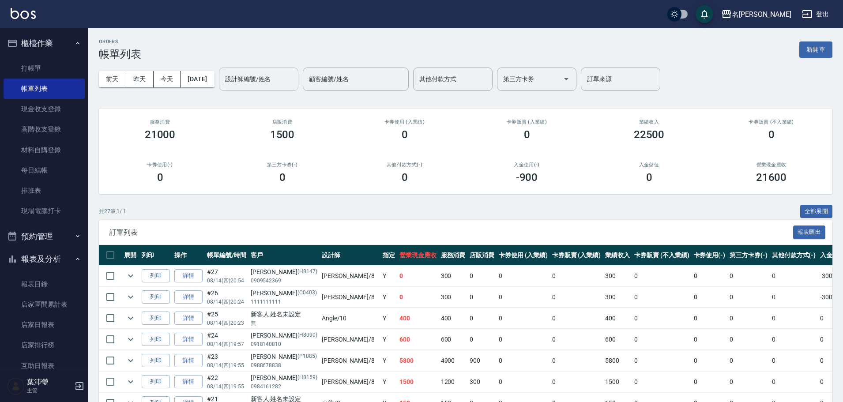
click at [278, 72] on input "設計師編號/姓名" at bounding box center [258, 78] width 71 height 15
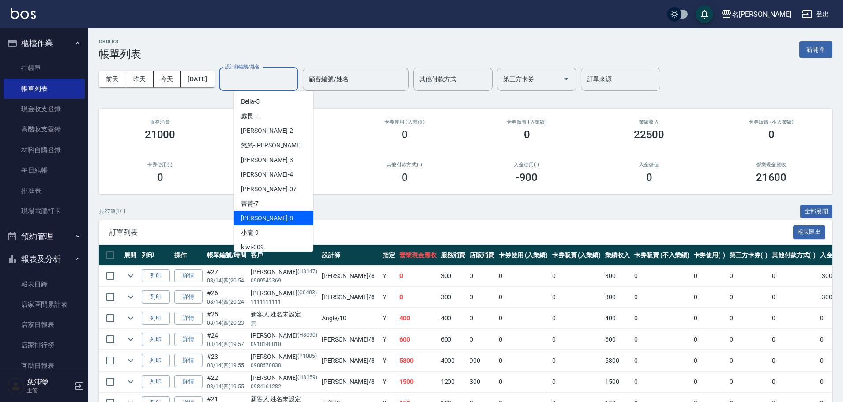
click at [255, 218] on span "Emma -8" at bounding box center [267, 218] width 52 height 9
type input "Emma-8"
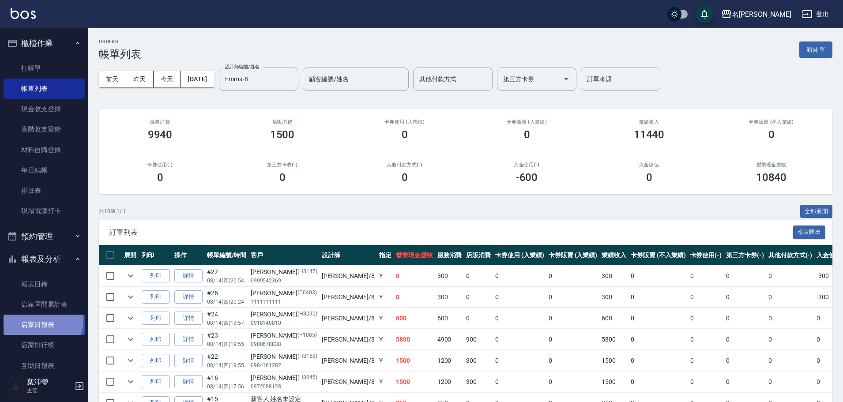
click at [35, 319] on link "店家日報表" at bounding box center [44, 325] width 81 height 20
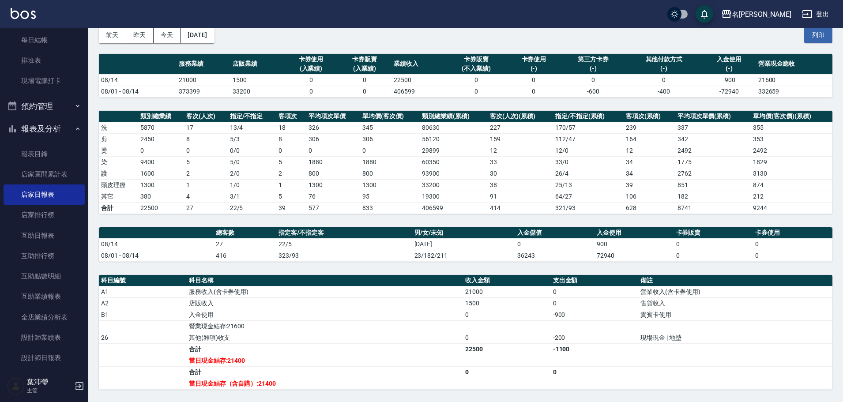
scroll to position [132, 0]
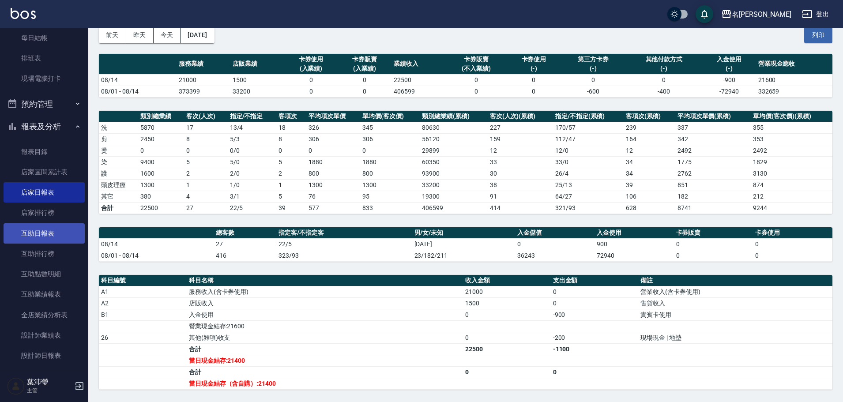
click at [63, 236] on link "互助日報表" at bounding box center [44, 233] width 81 height 20
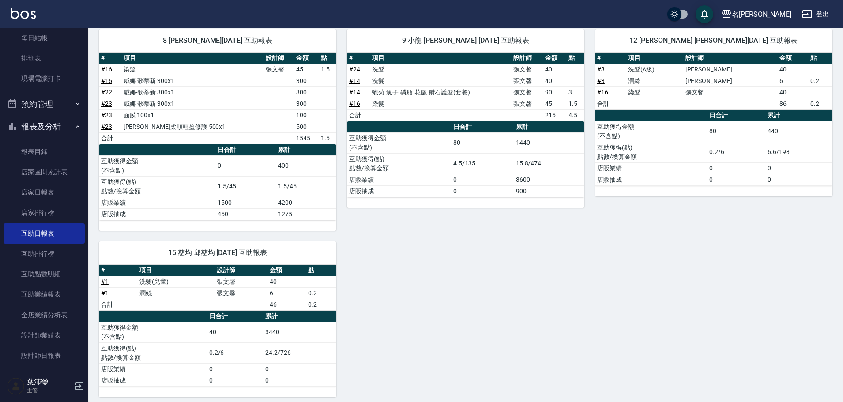
scroll to position [107, 0]
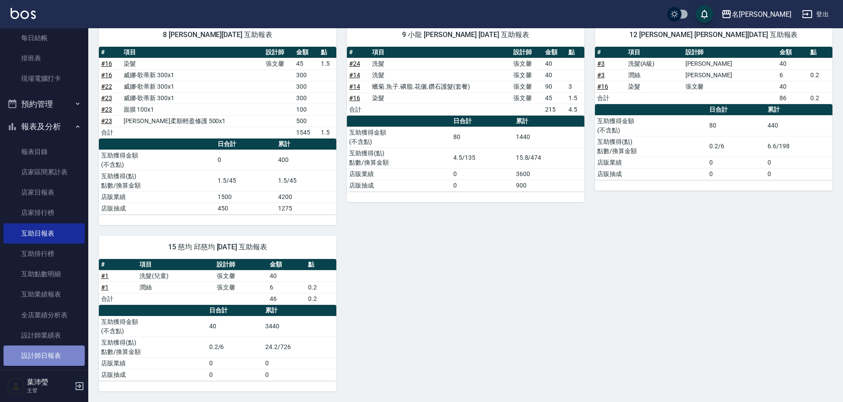
click at [45, 360] on link "設計師日報表" at bounding box center [44, 355] width 81 height 20
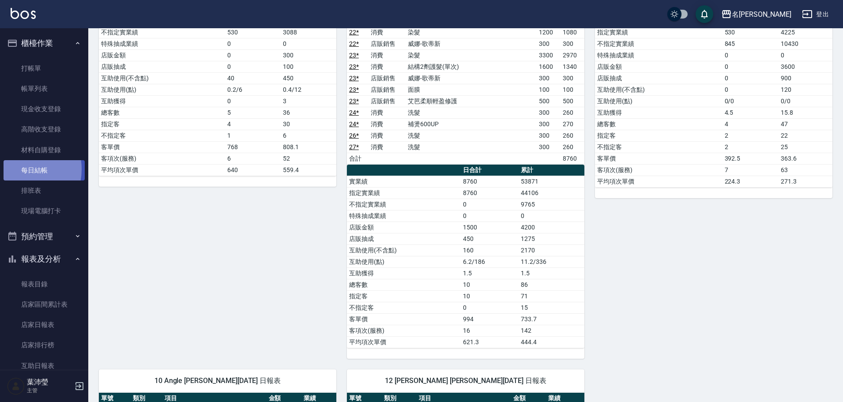
click at [19, 169] on link "每日結帳" at bounding box center [44, 170] width 81 height 20
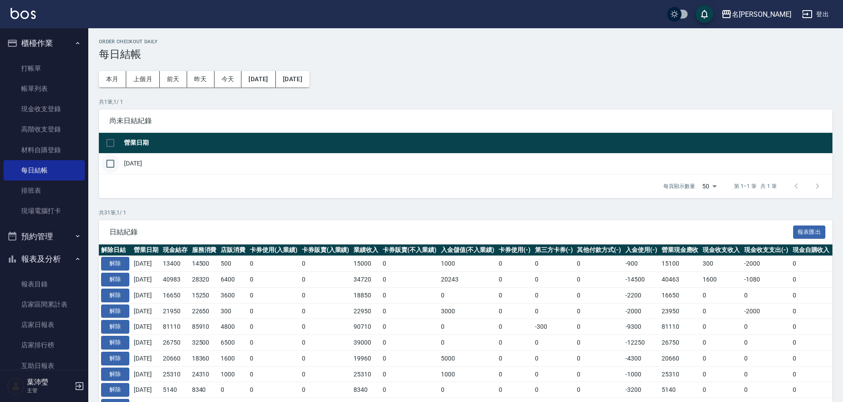
click at [110, 163] on input "checkbox" at bounding box center [110, 163] width 19 height 19
checkbox input "true"
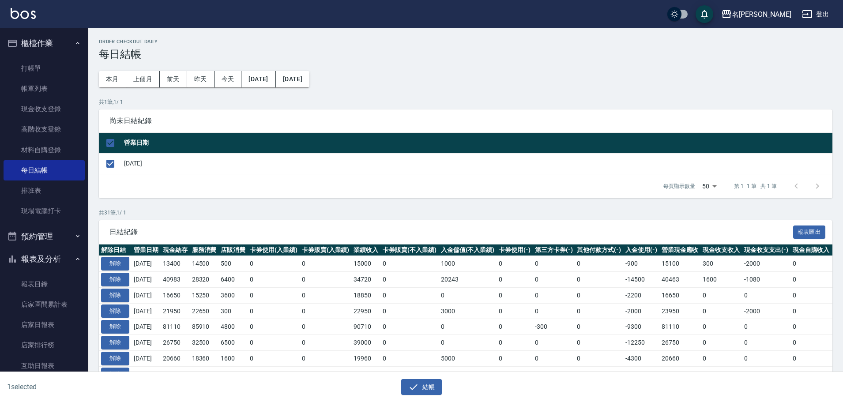
click at [417, 377] on div "結帳" at bounding box center [418, 383] width 418 height 23
click at [417, 381] on button "結帳" at bounding box center [421, 387] width 41 height 16
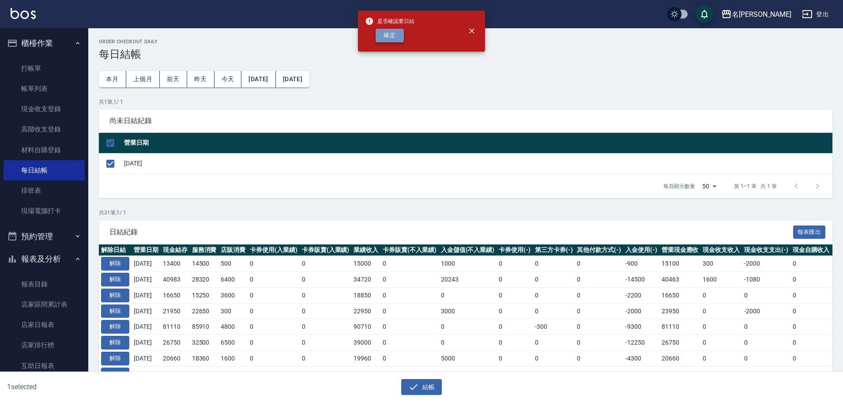
click at [388, 38] on button "確定" at bounding box center [389, 36] width 28 height 14
checkbox input "false"
